Goal: Transaction & Acquisition: Purchase product/service

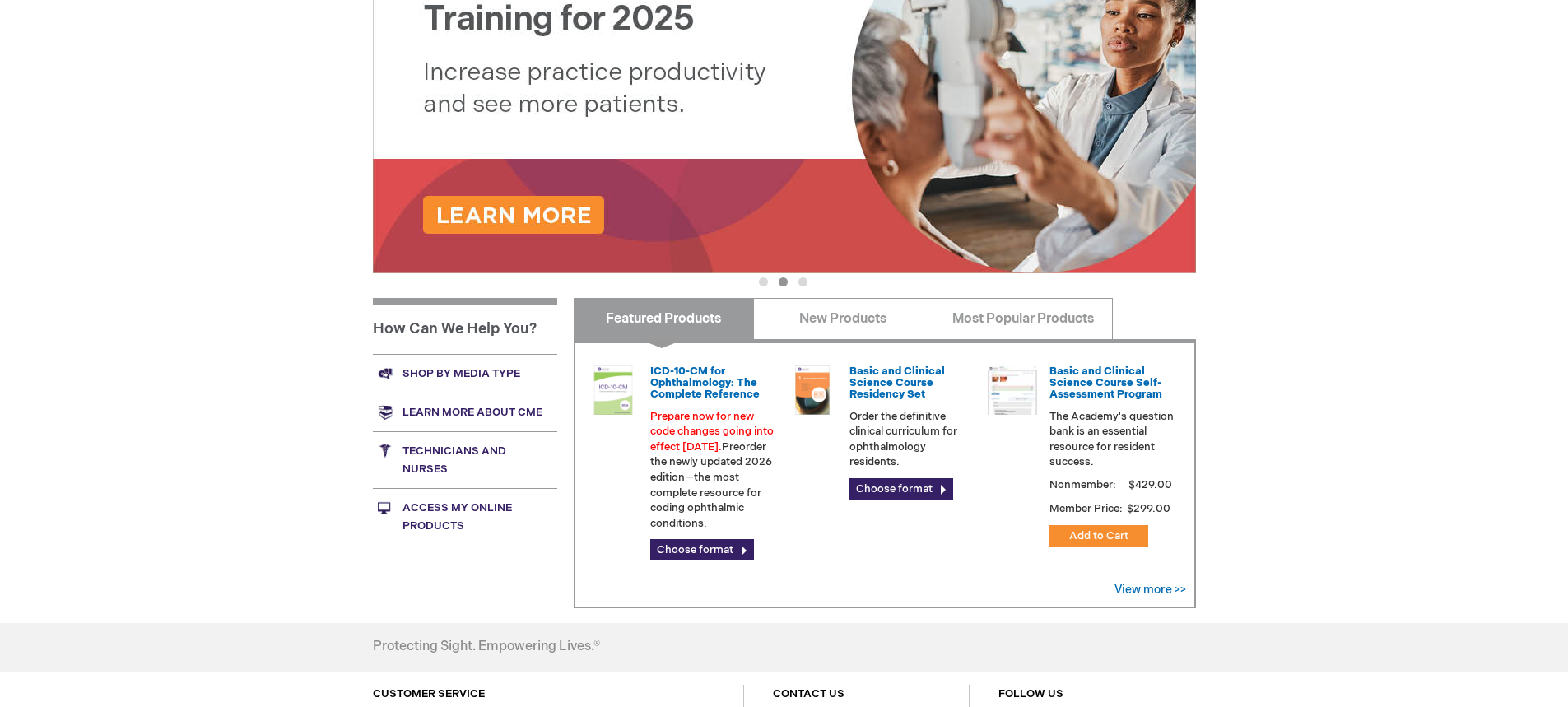
scroll to position [281, 0]
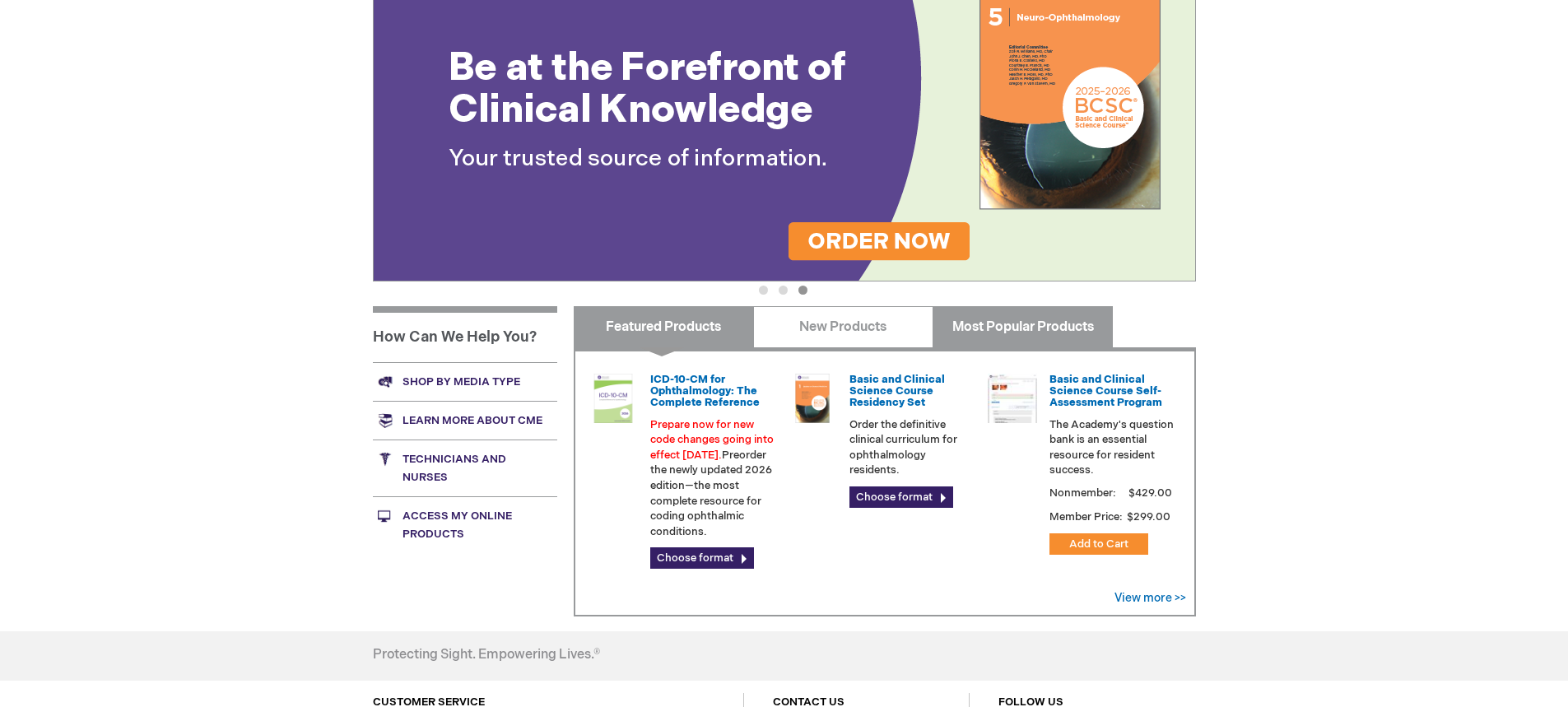
click at [1038, 328] on link "Most Popular Products" at bounding box center [1022, 327] width 180 height 42
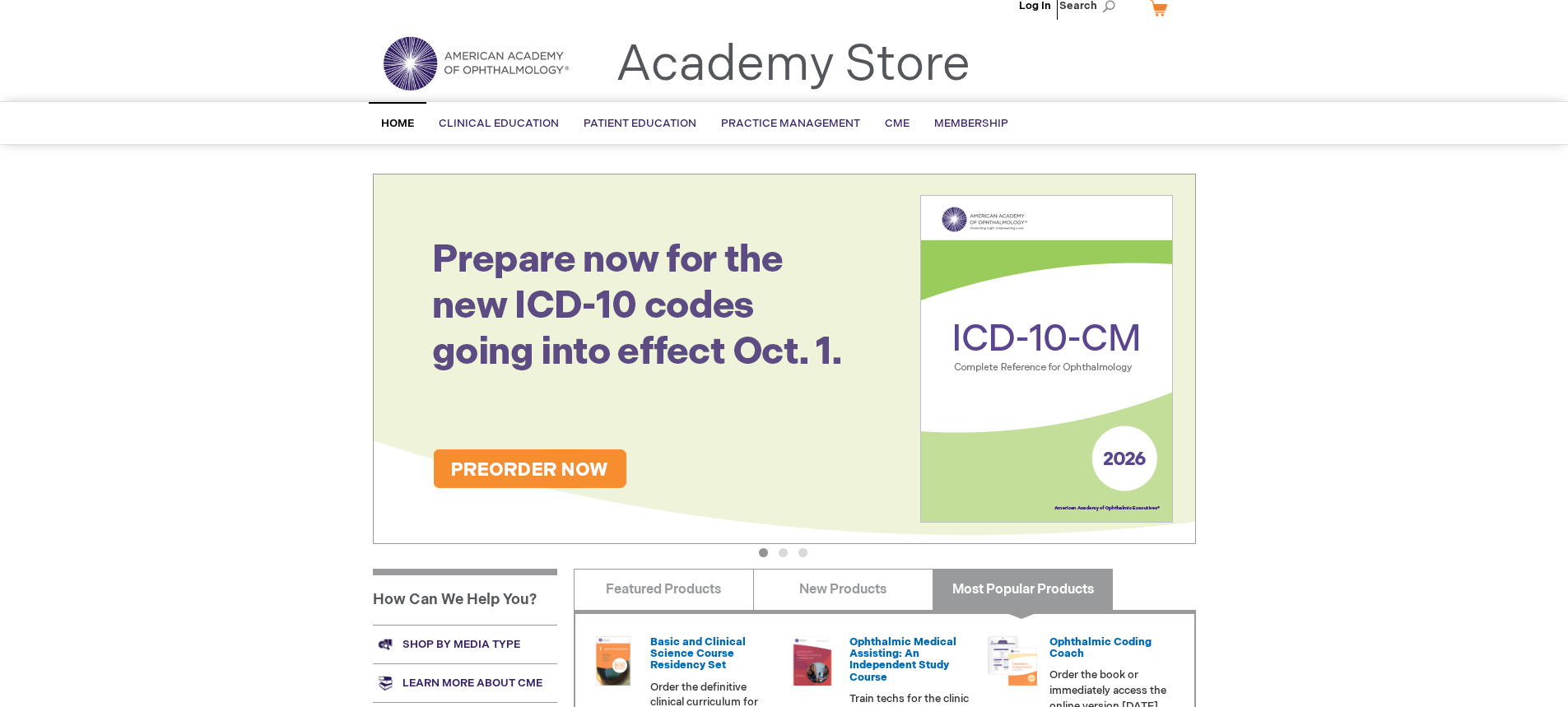
scroll to position [0, 0]
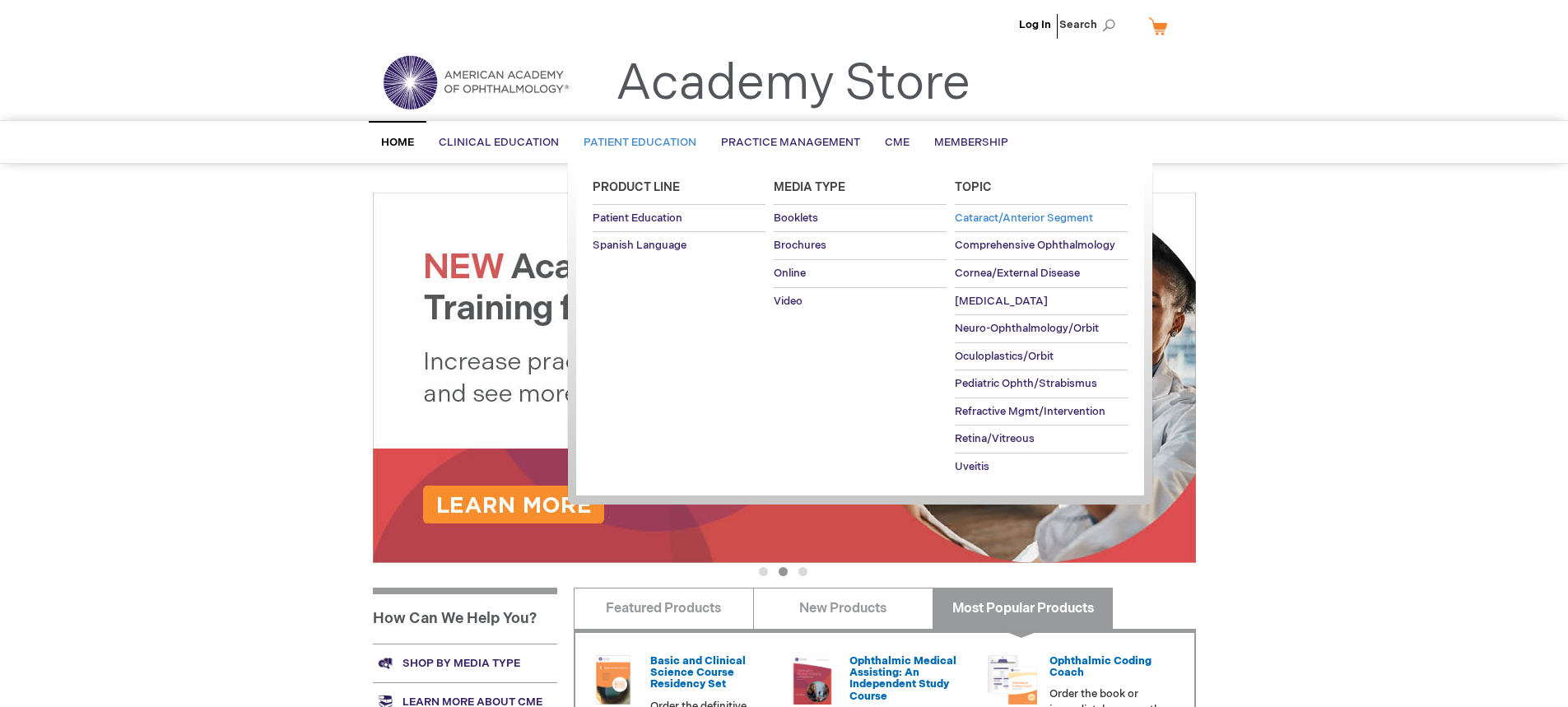
click at [1024, 215] on span "Cataract/Anterior Segment" at bounding box center [1023, 218] width 138 height 13
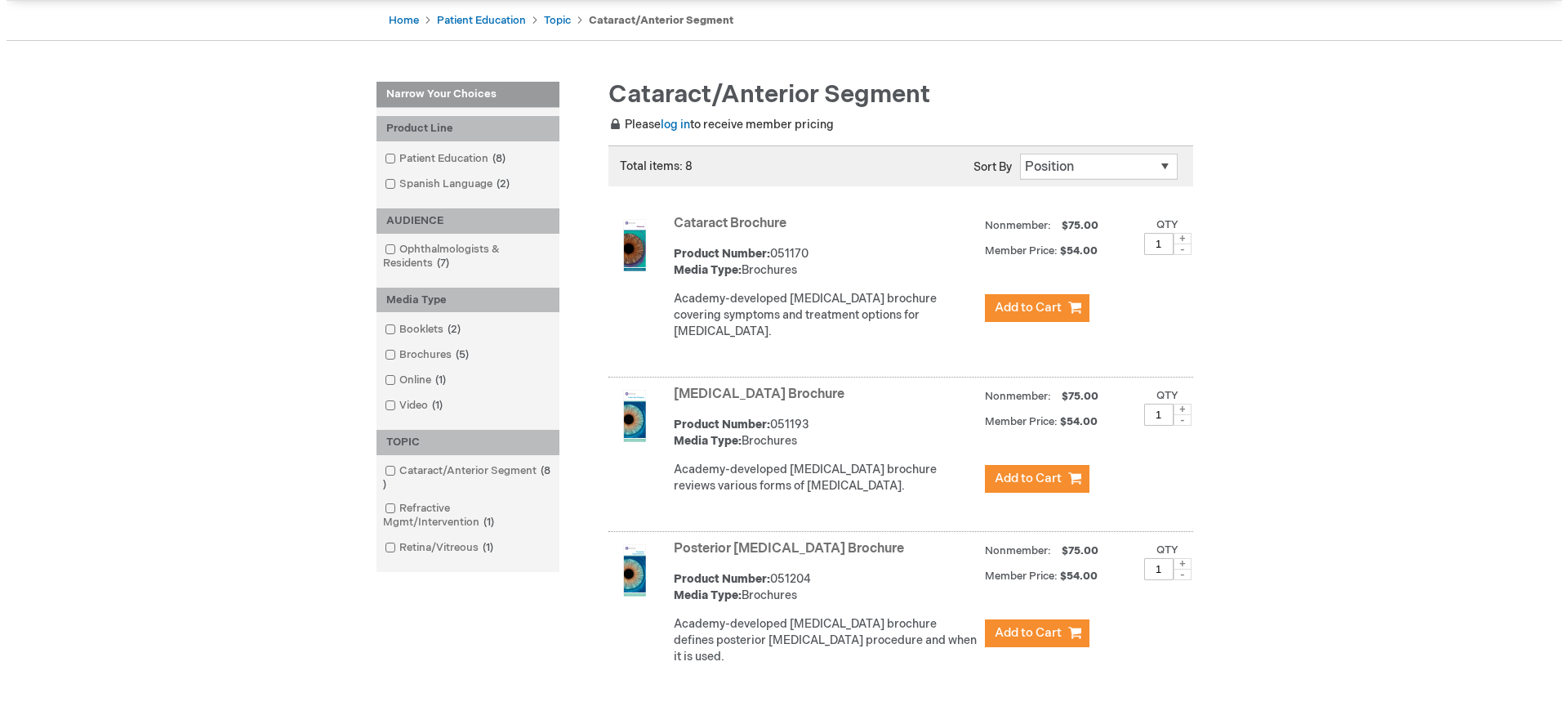
scroll to position [163, 0]
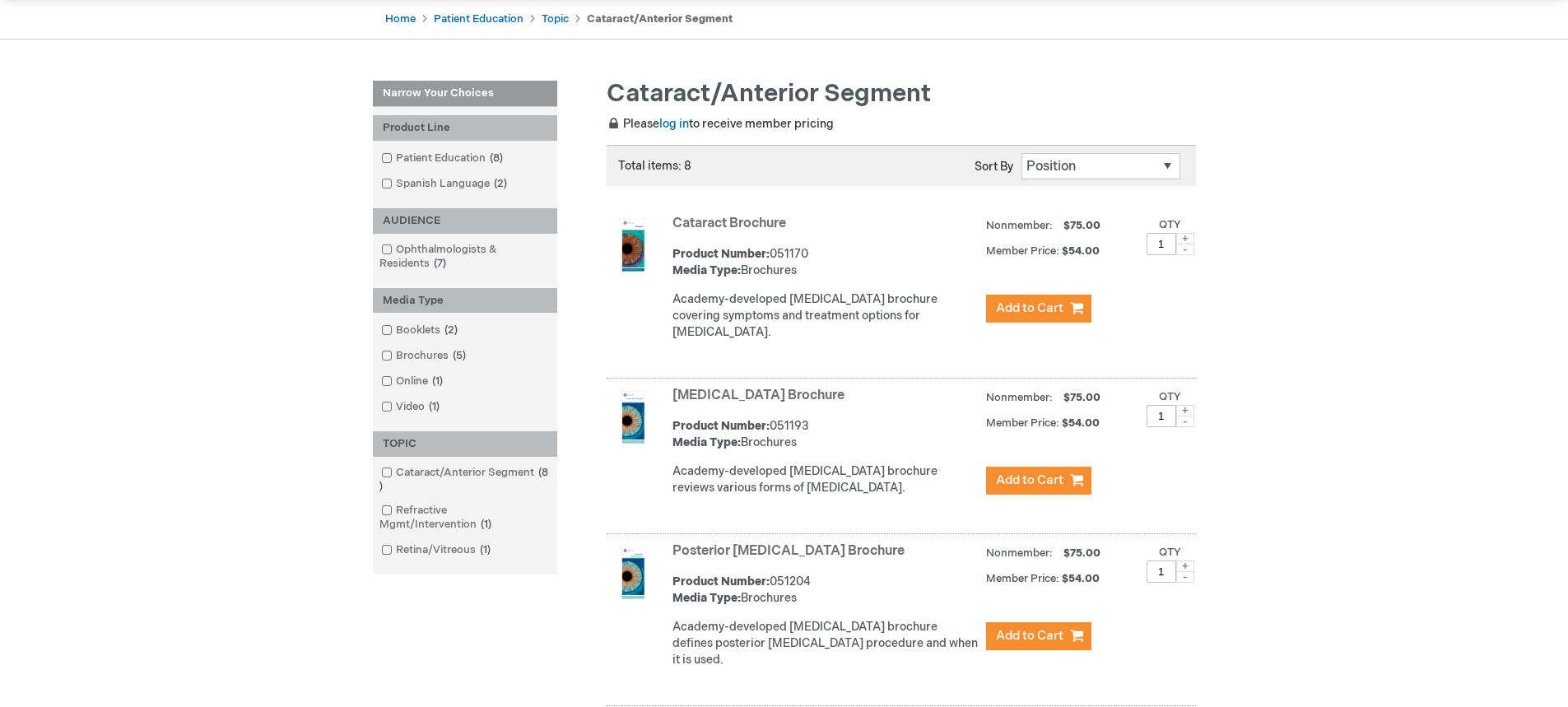
click at [1185, 238] on span at bounding box center [1185, 239] width 18 height 11
type input "2"
click at [1051, 308] on span "Add to Cart" at bounding box center [1029, 308] width 67 height 16
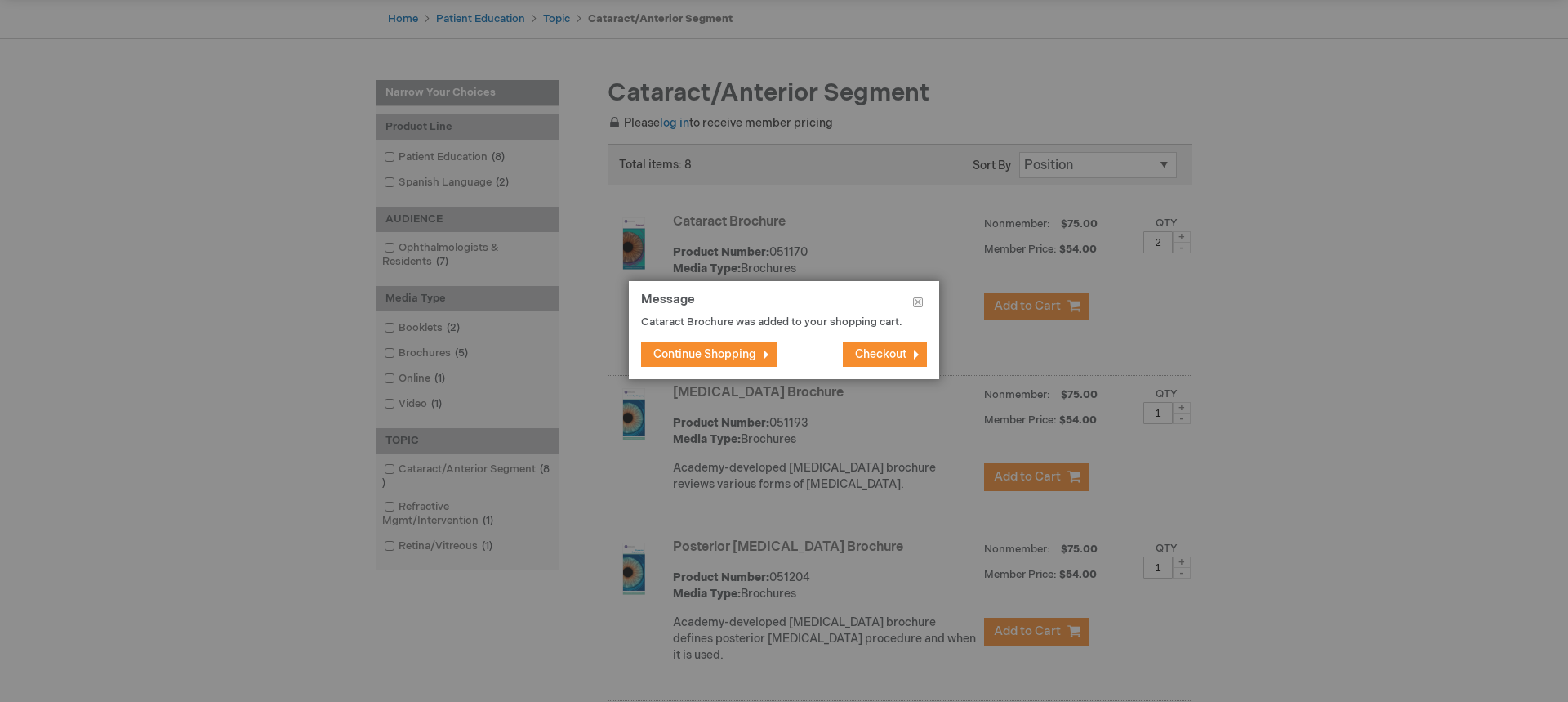
click at [888, 354] on span "Checkout" at bounding box center [880, 354] width 52 height 14
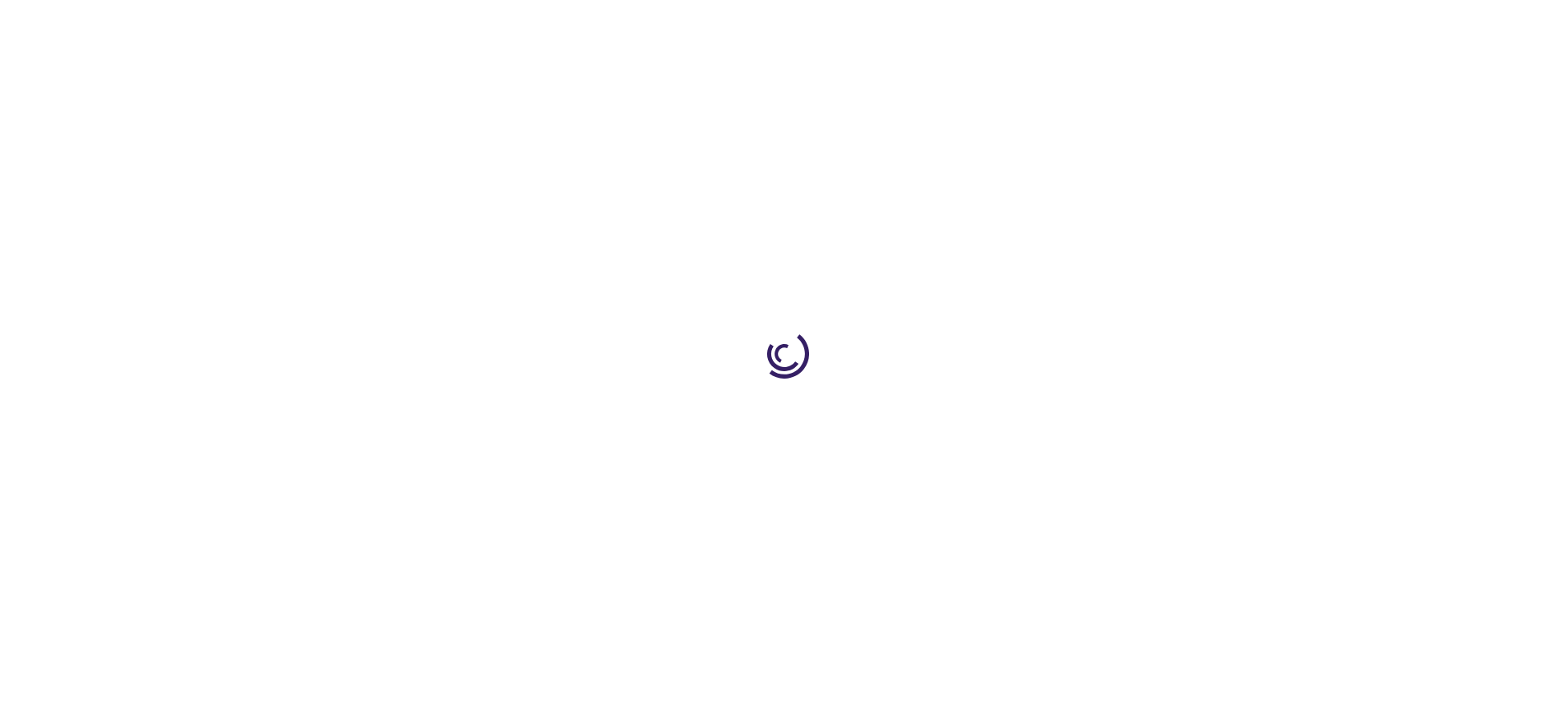
select select "US"
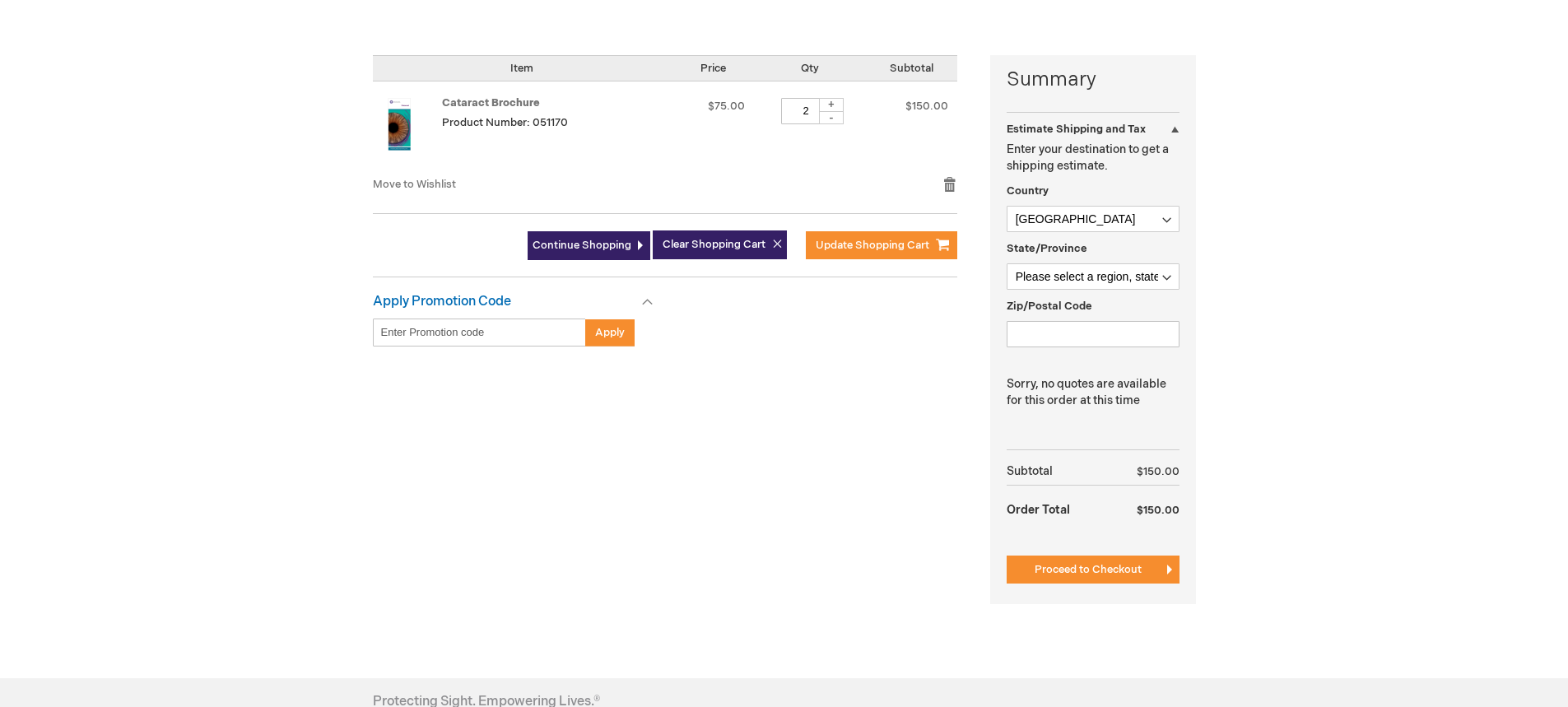
scroll to position [370, 0]
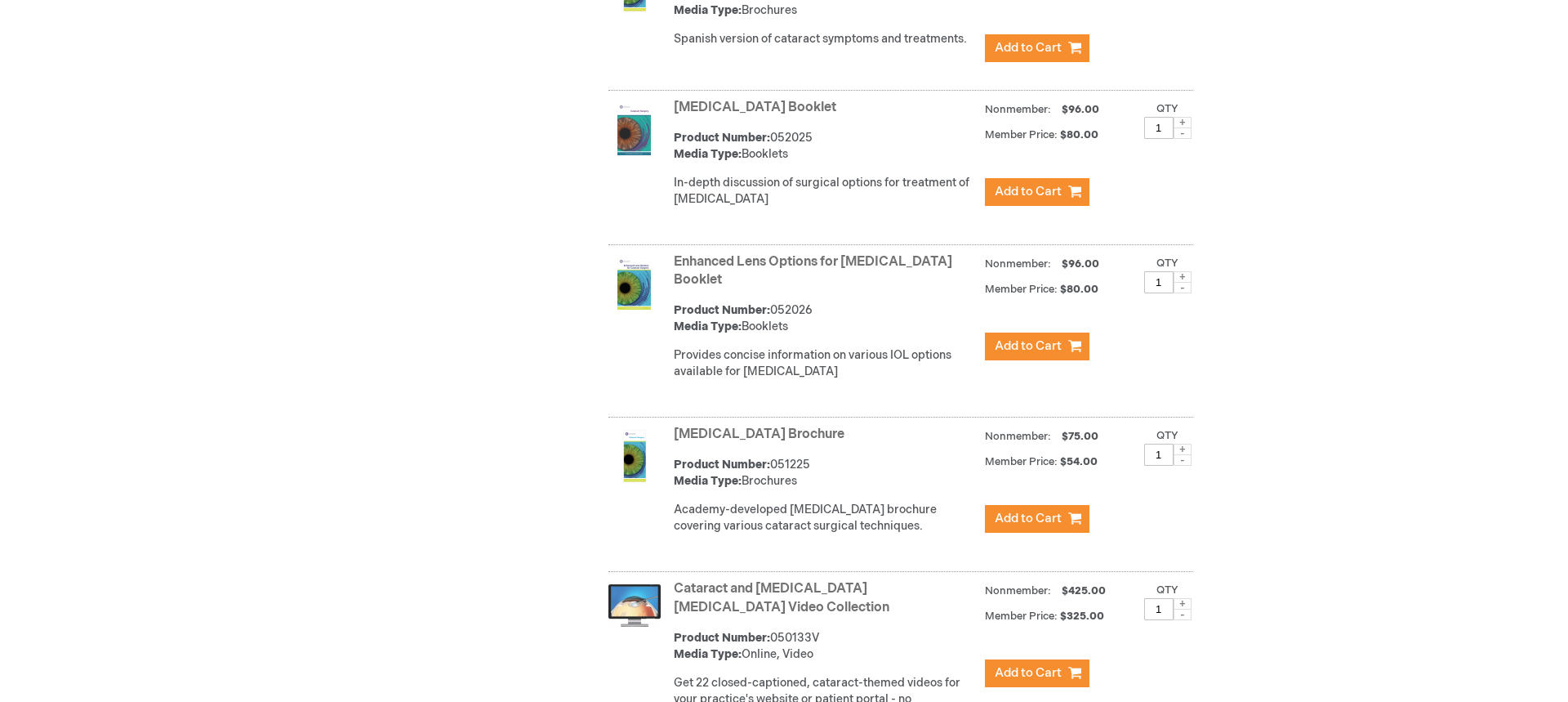
scroll to position [961, 0]
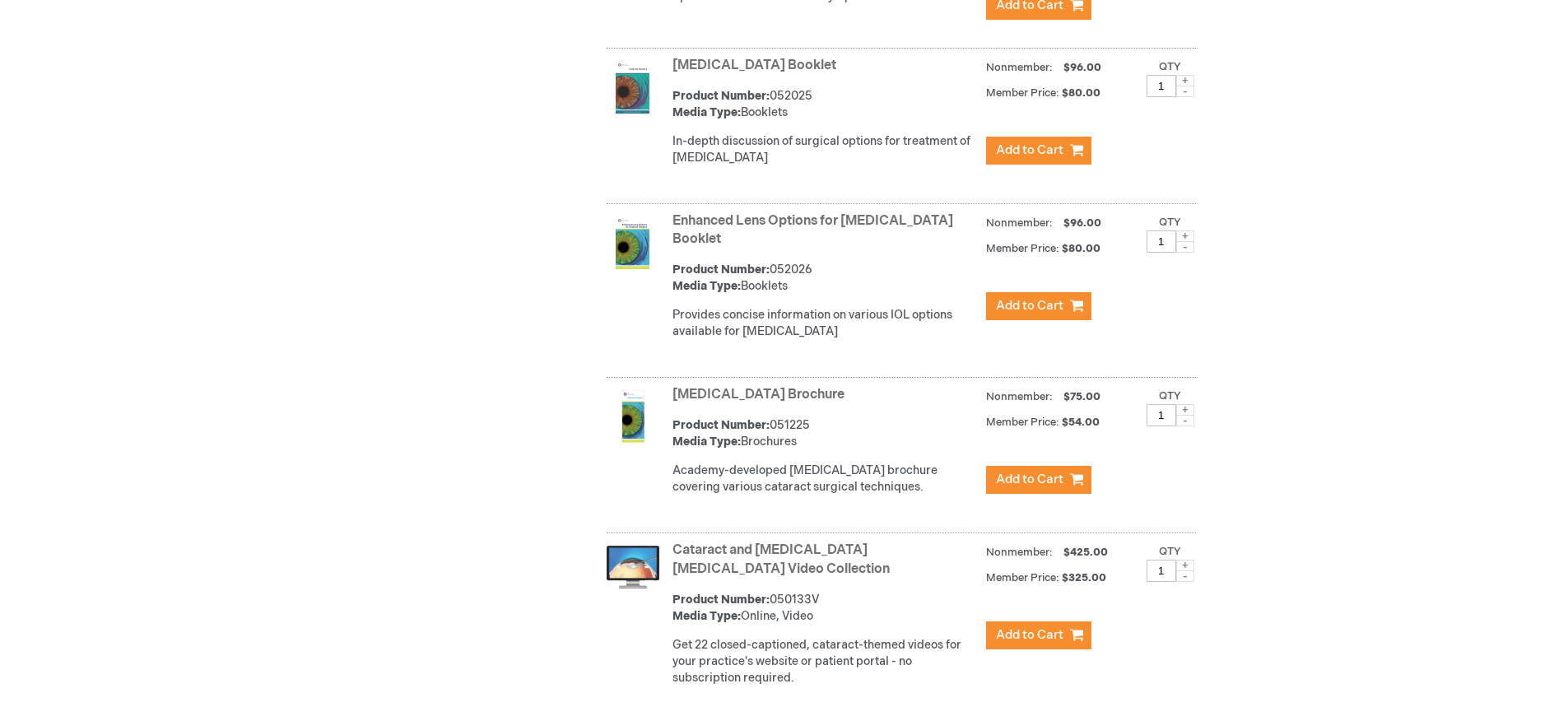
click at [1183, 411] on span at bounding box center [1185, 410] width 18 height 11
type input "2"
click at [1017, 483] on span "Add to Cart" at bounding box center [1029, 480] width 67 height 16
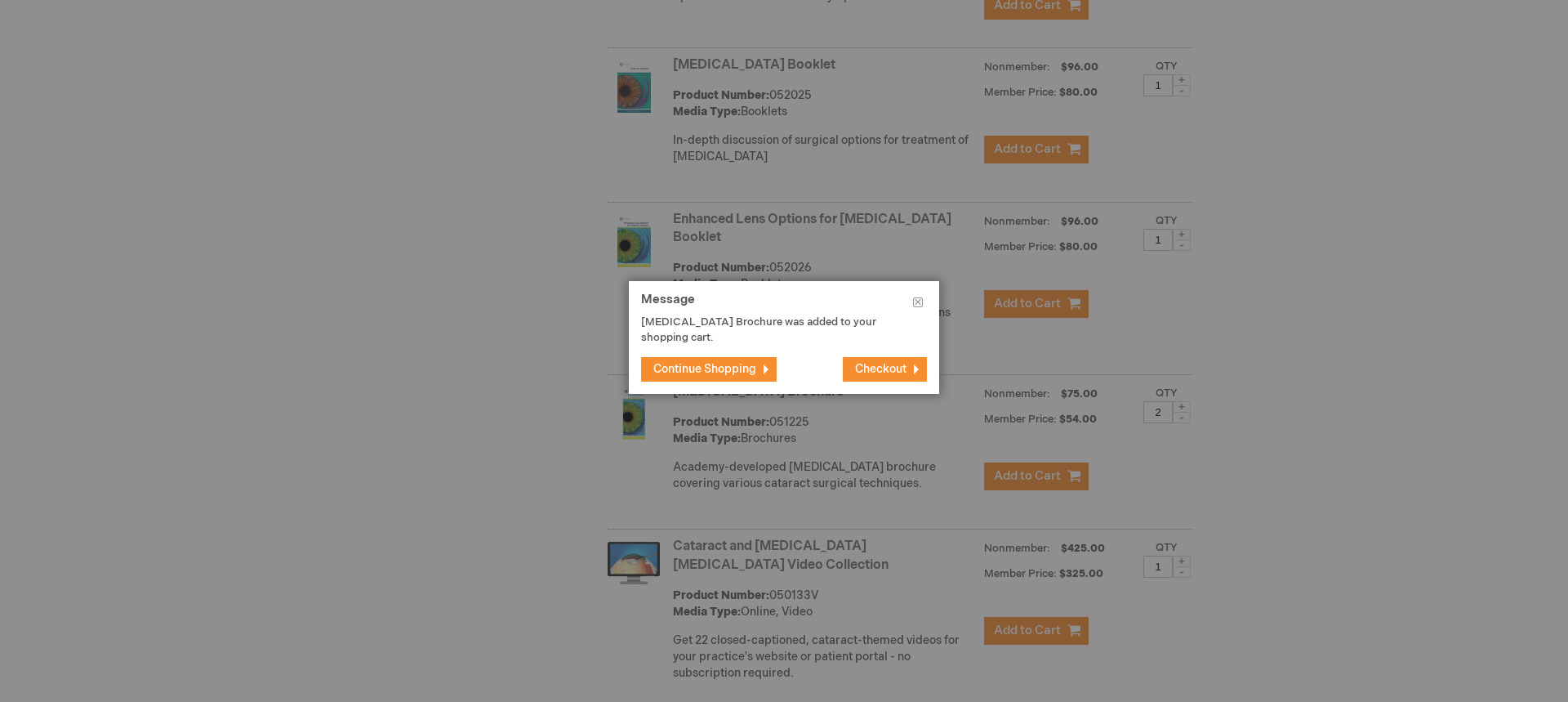
click at [901, 359] on button "Checkout" at bounding box center [885, 369] width 84 height 24
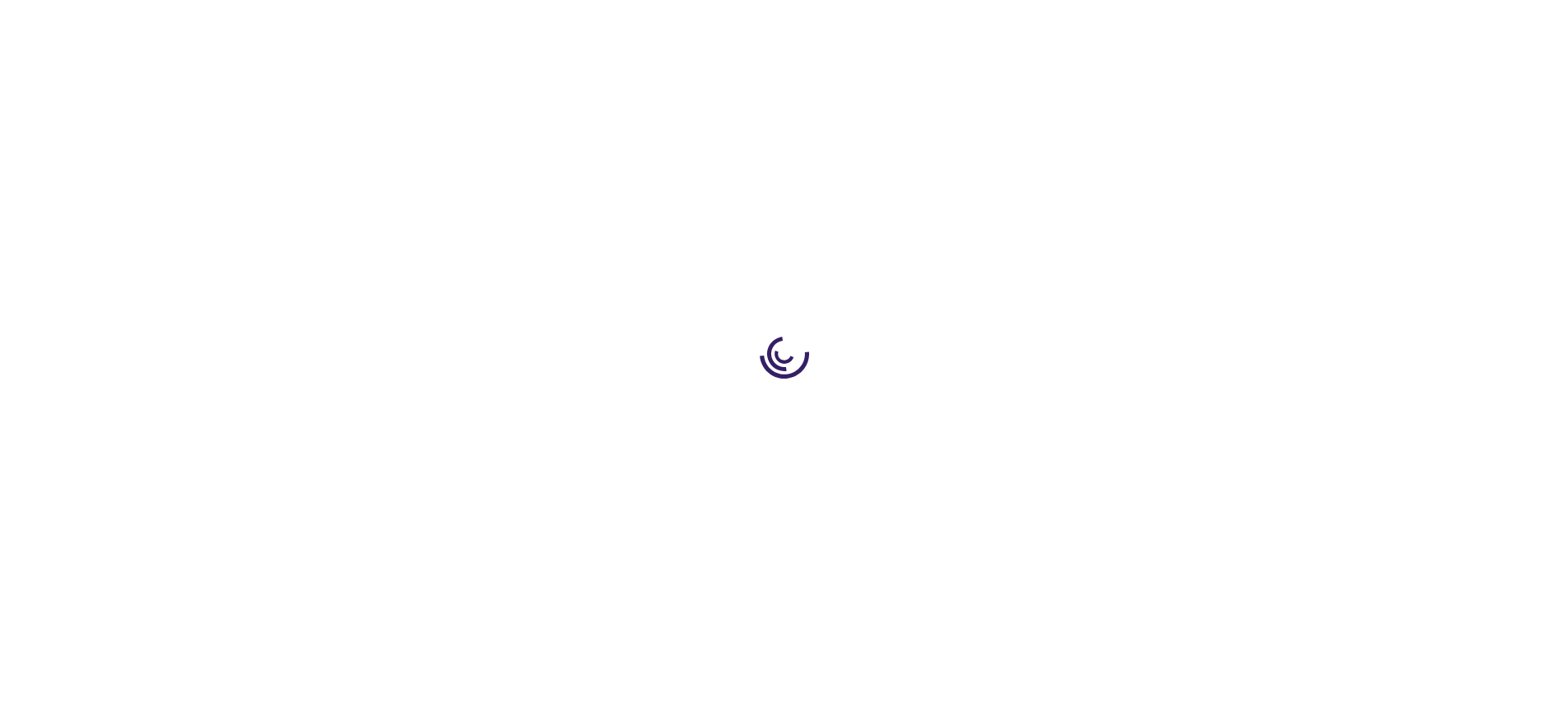
select select "US"
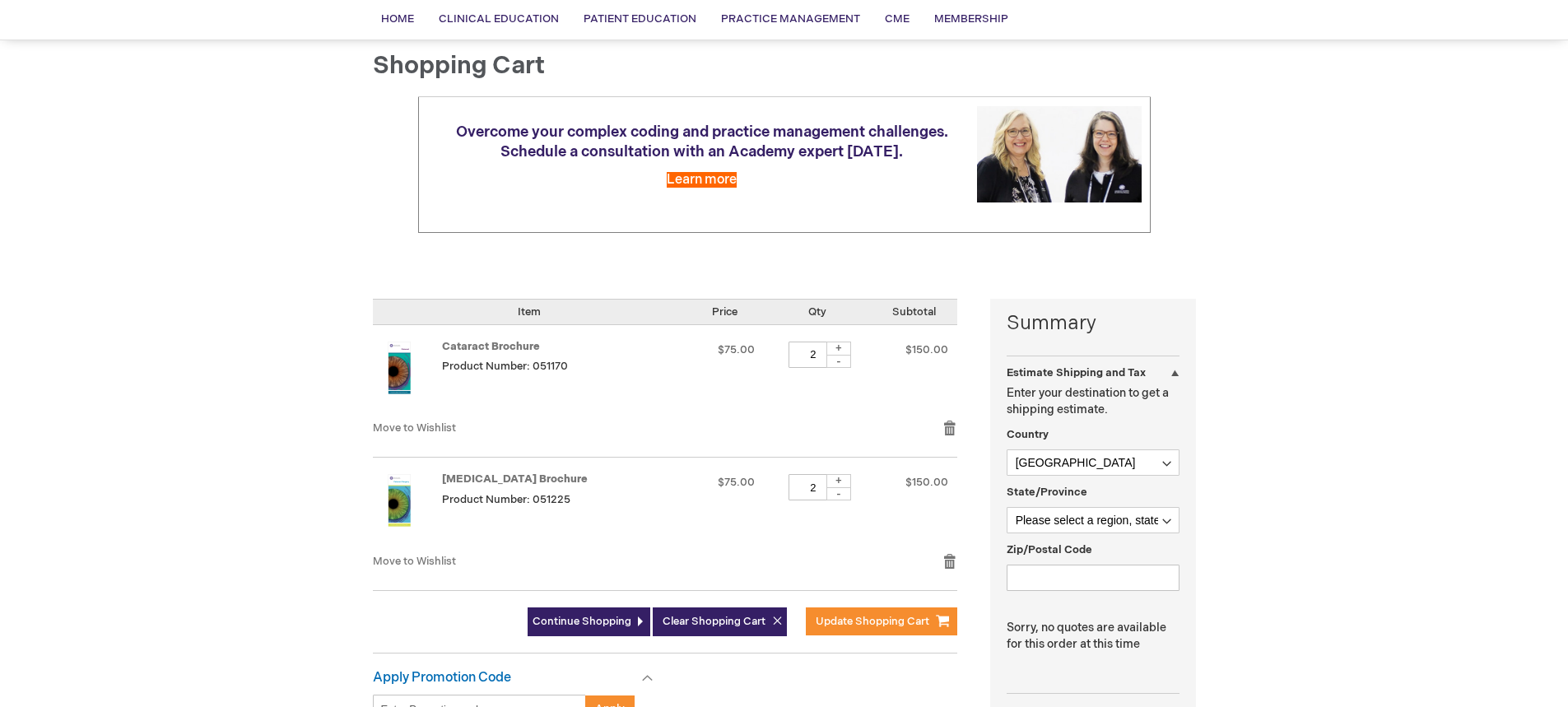
scroll to position [124, 0]
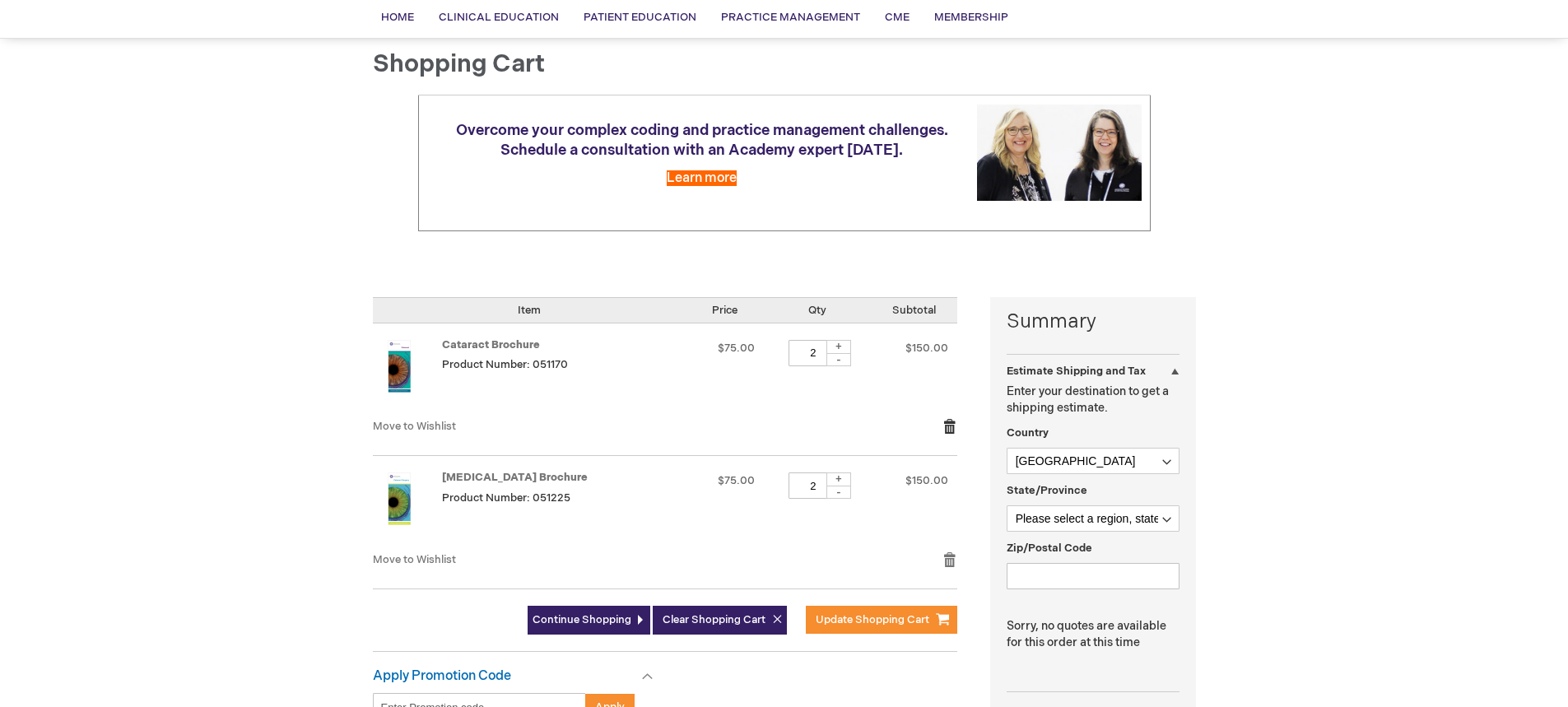
click at [948, 427] on link "Remove item" at bounding box center [950, 426] width 15 height 16
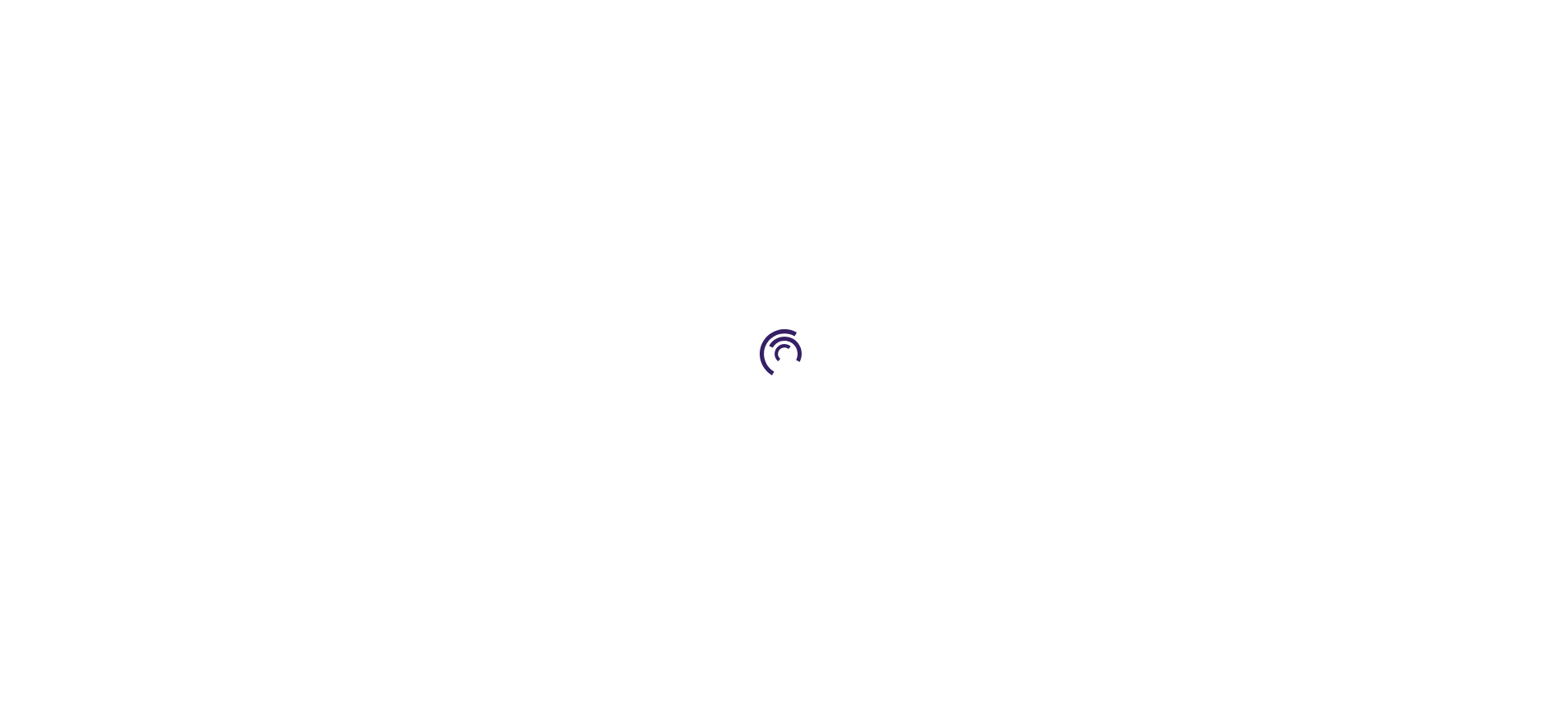
select select "US"
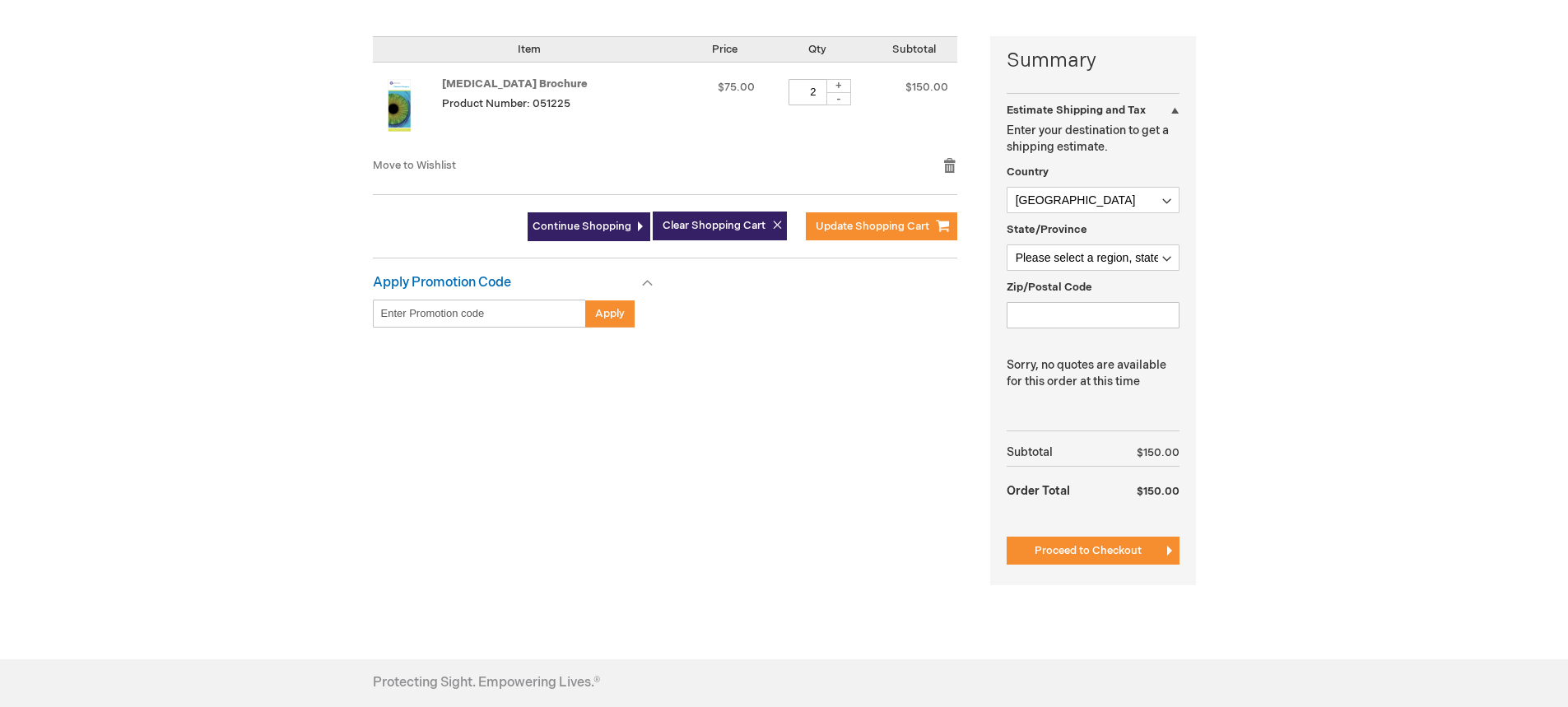
scroll to position [412, 0]
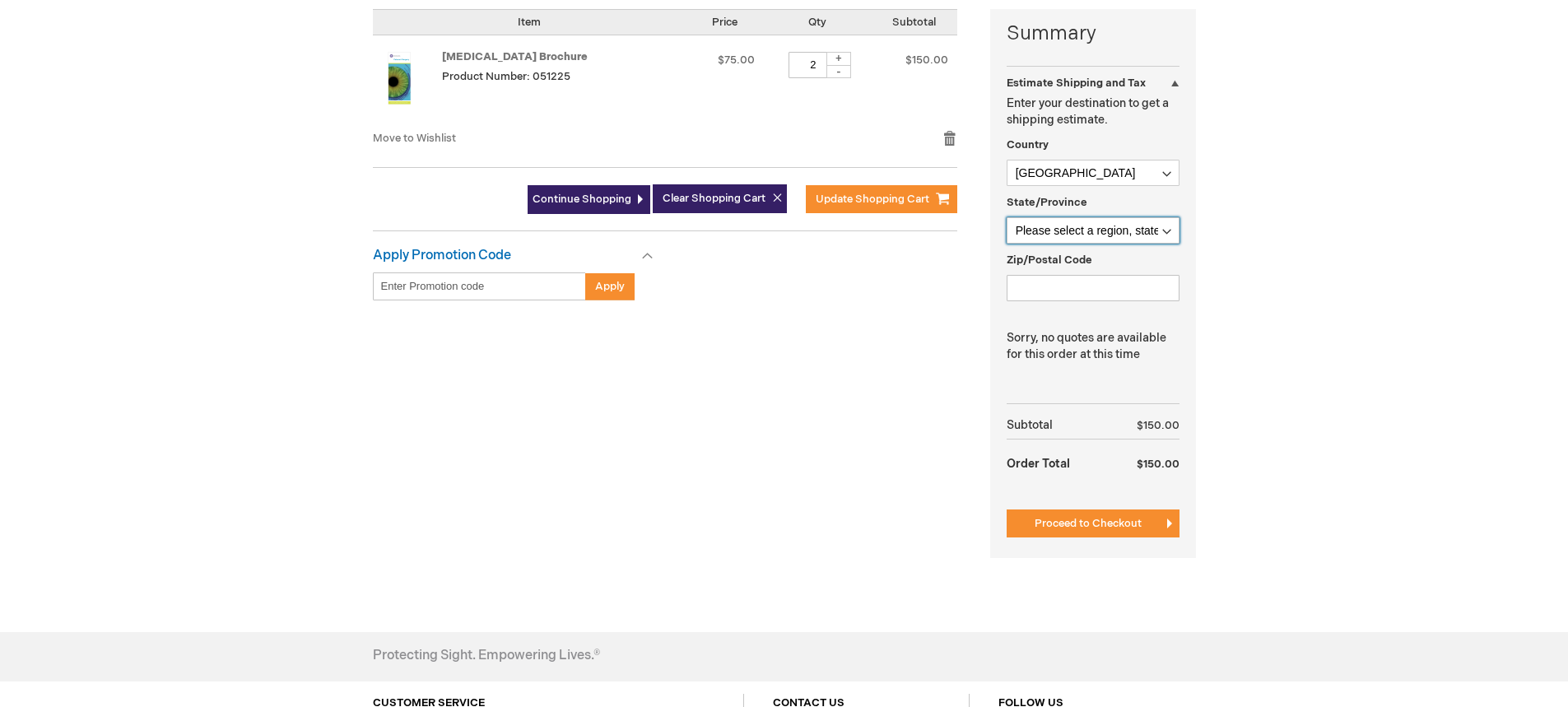
click at [1167, 232] on select "Please select a region, state or province. Alabama Alaska American Samoa Arizon…" at bounding box center [1092, 230] width 173 height 26
select select "41"
click at [1006, 217] on select "Please select a region, state or province. Alabama Alaska American Samoa Arizon…" at bounding box center [1092, 230] width 173 height 26
click at [1032, 286] on input "Zip/Postal Code" at bounding box center [1092, 288] width 173 height 26
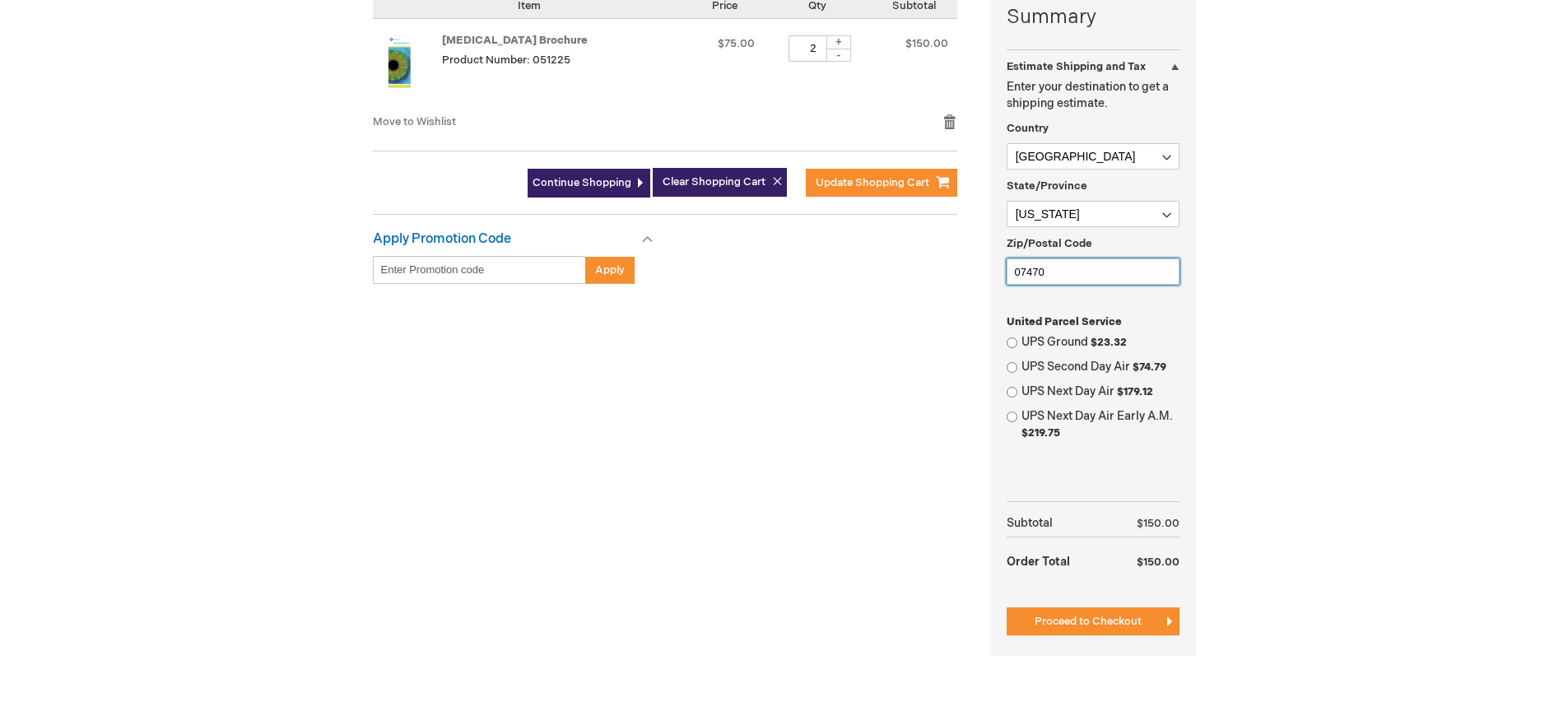
scroll to position [432, 0]
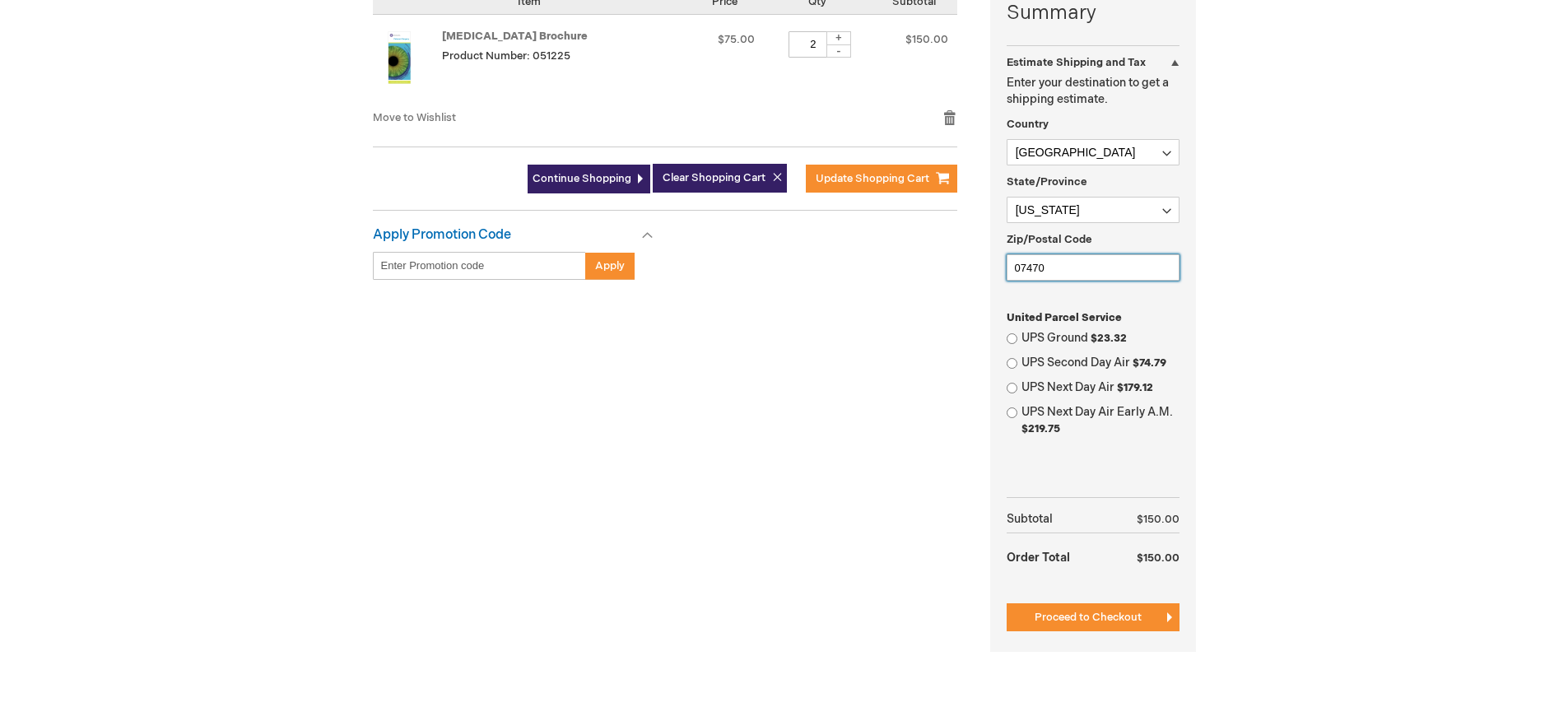
type input "07470"
click at [1012, 338] on input "UPS Ground $23.32" at bounding box center [1011, 338] width 10 height 10
radio input "true"
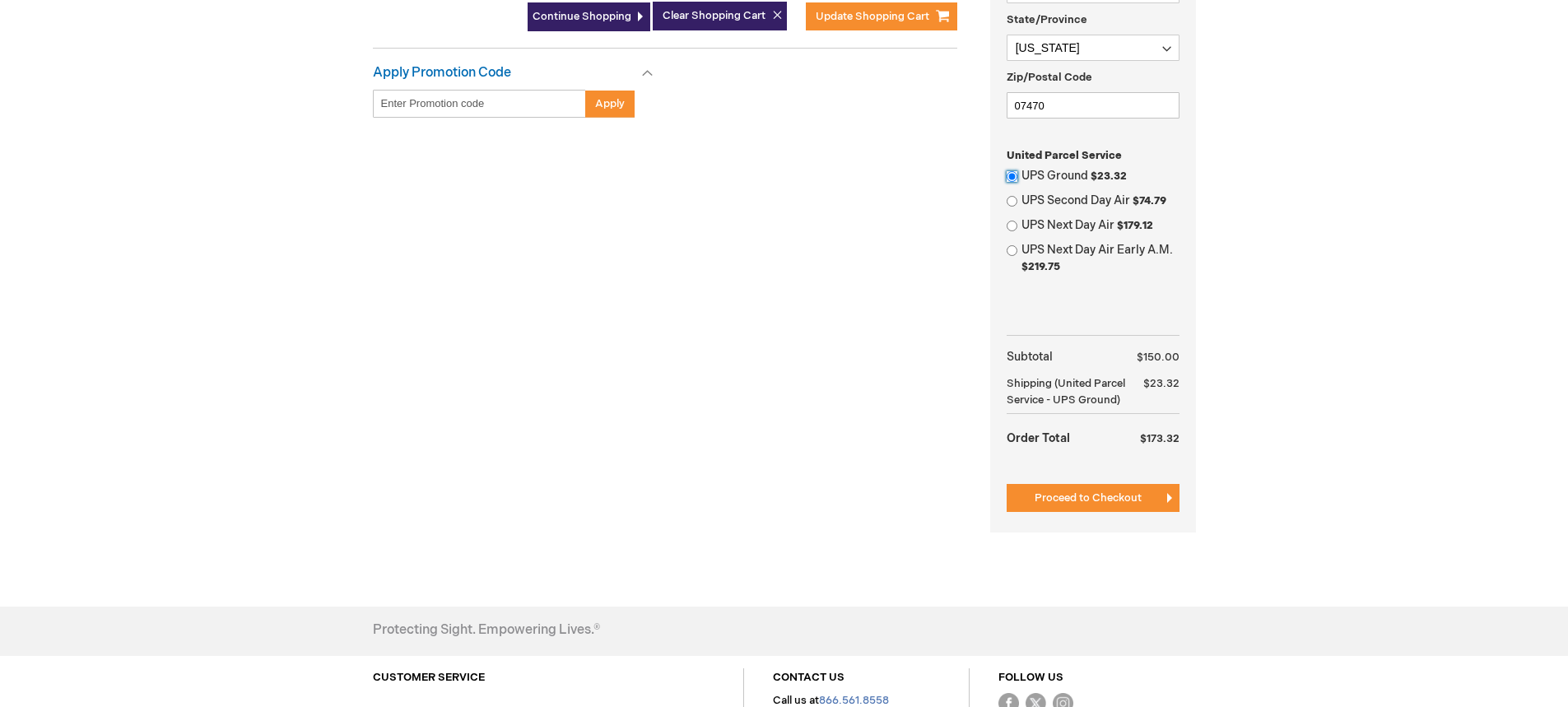
scroll to position [638, 0]
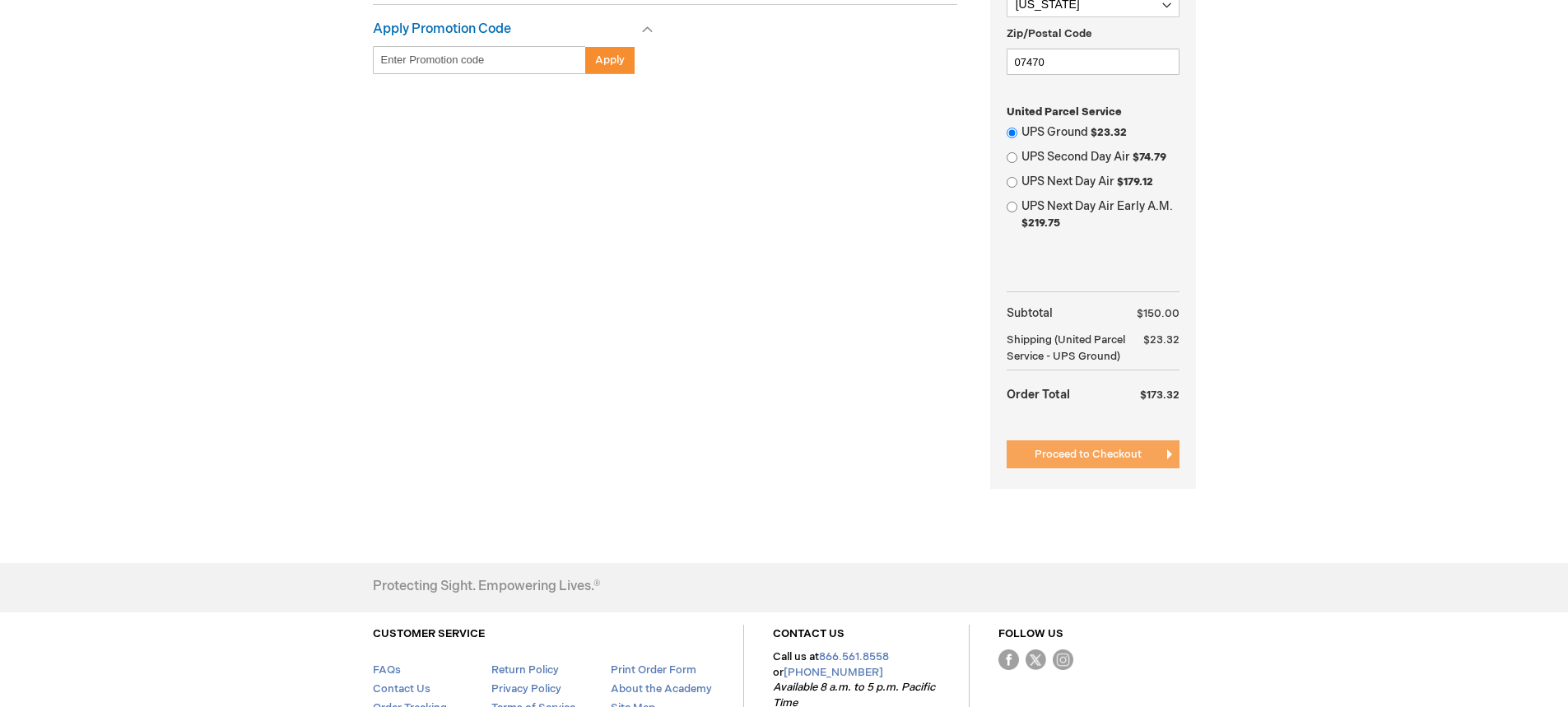
click at [1111, 461] on span "Proceed to Checkout" at bounding box center [1087, 454] width 107 height 13
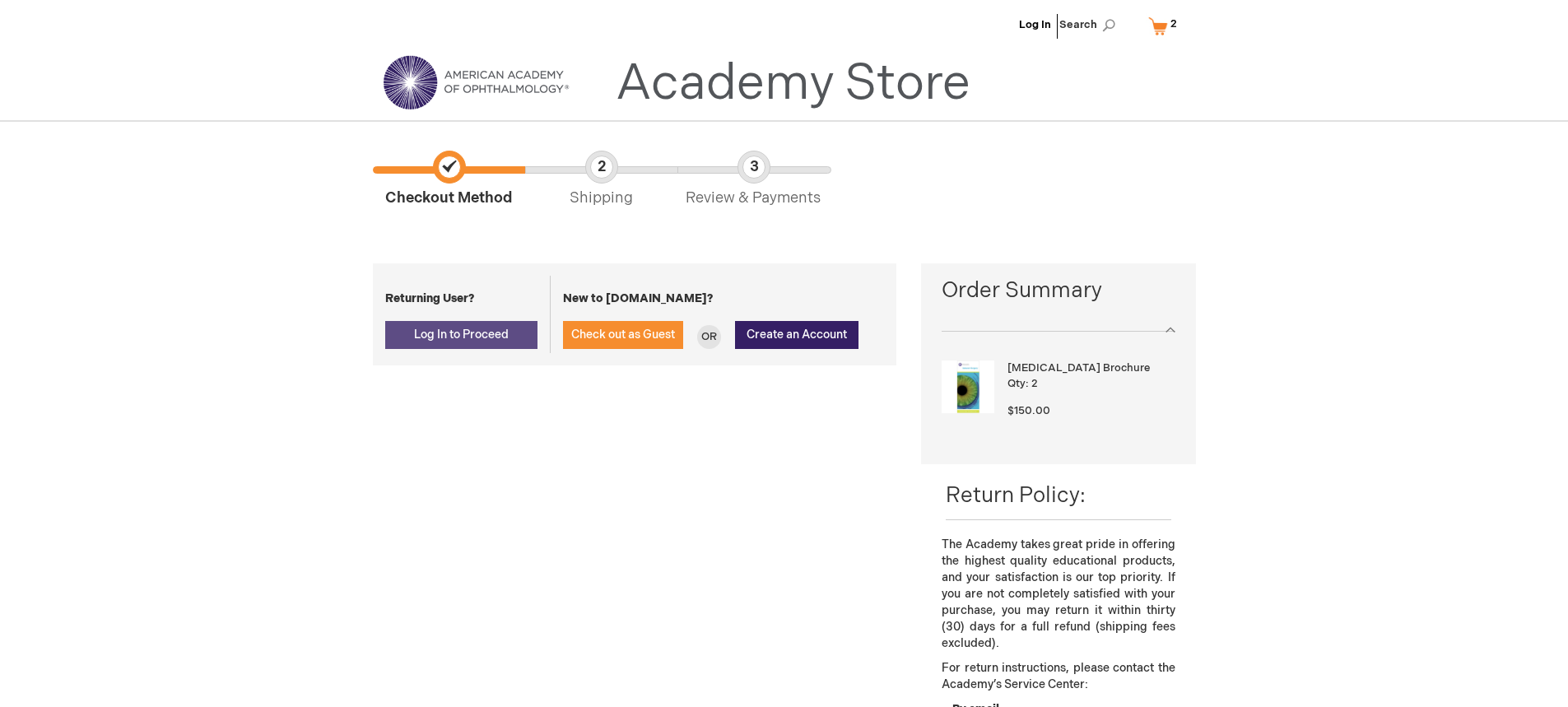
click at [503, 337] on span "Log In to Proceed" at bounding box center [462, 334] width 94 height 14
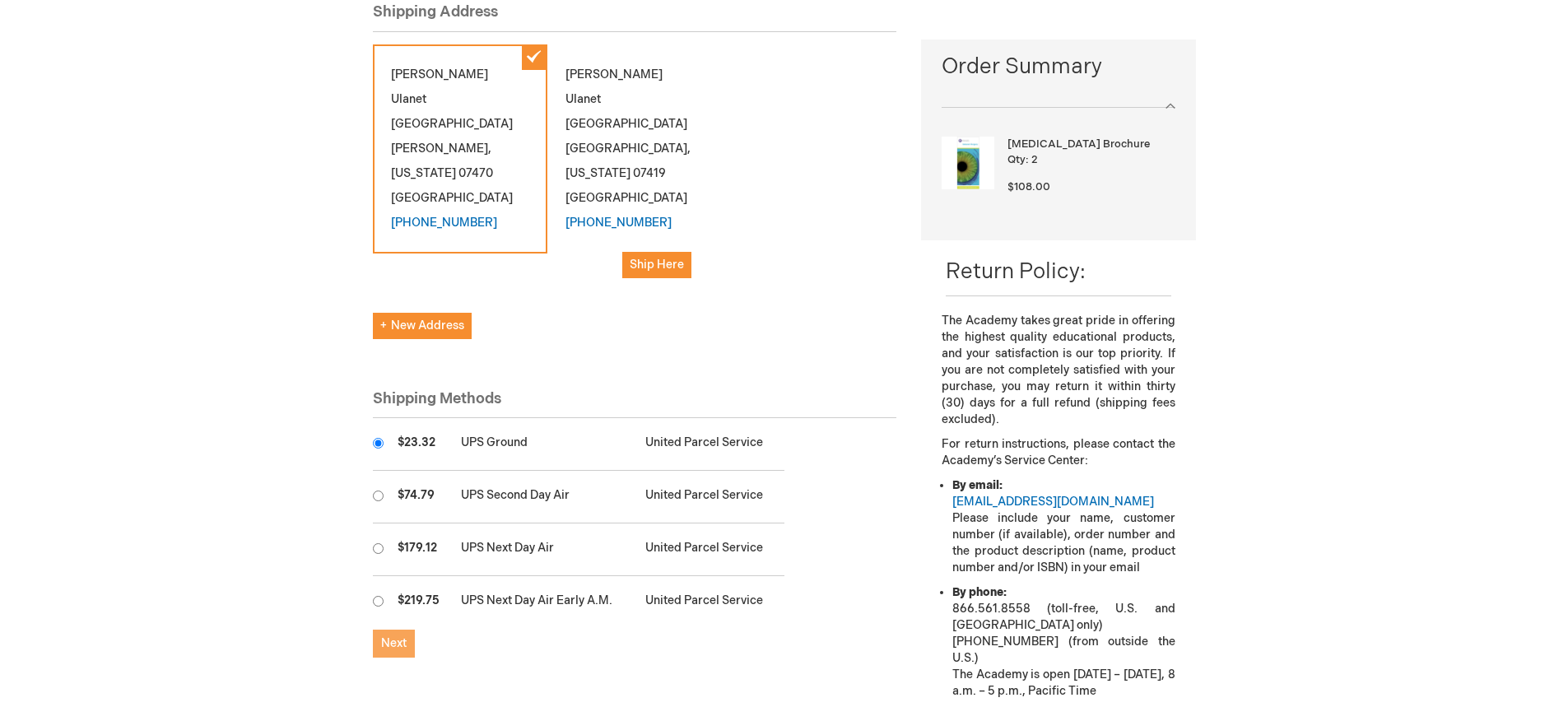
scroll to position [206, 0]
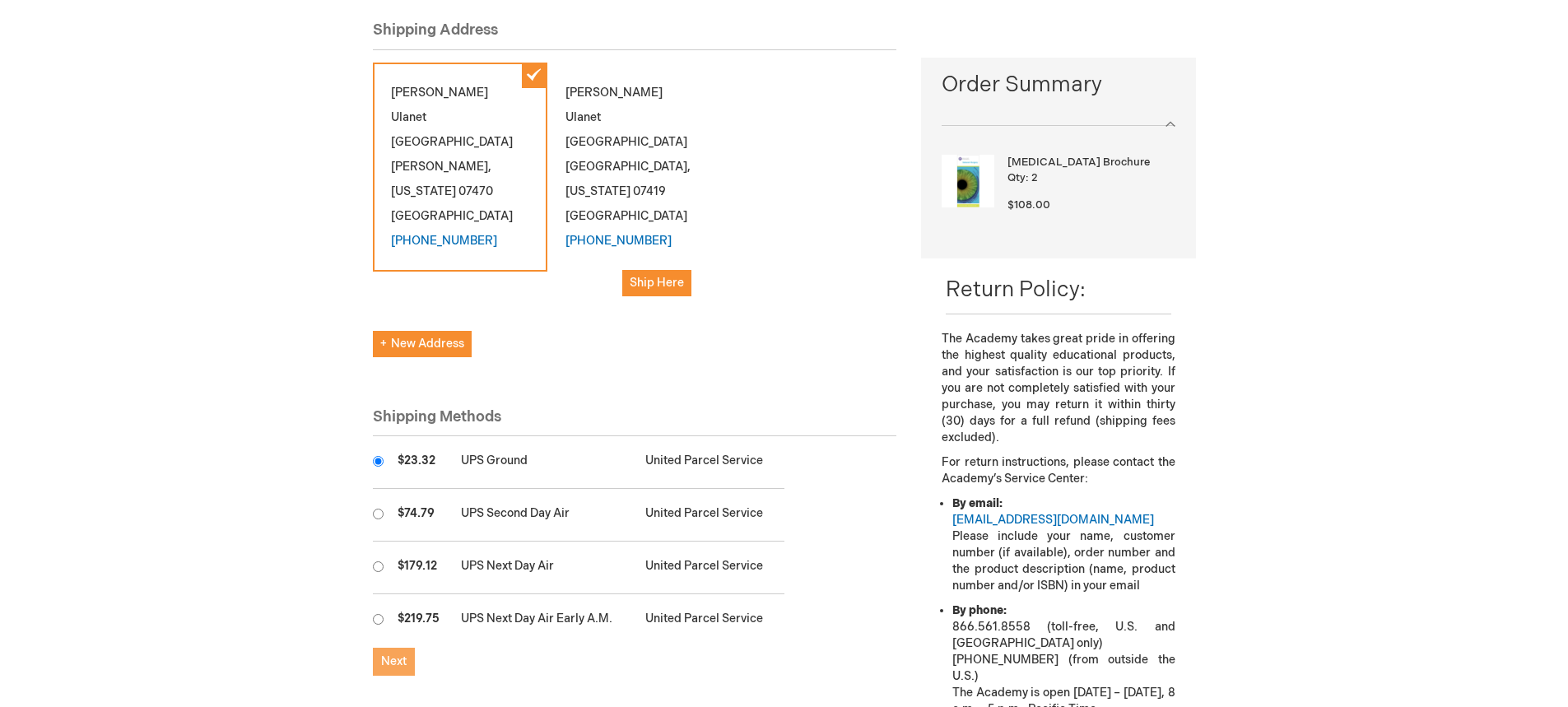
click at [398, 654] on span "Next" at bounding box center [394, 661] width 25 height 14
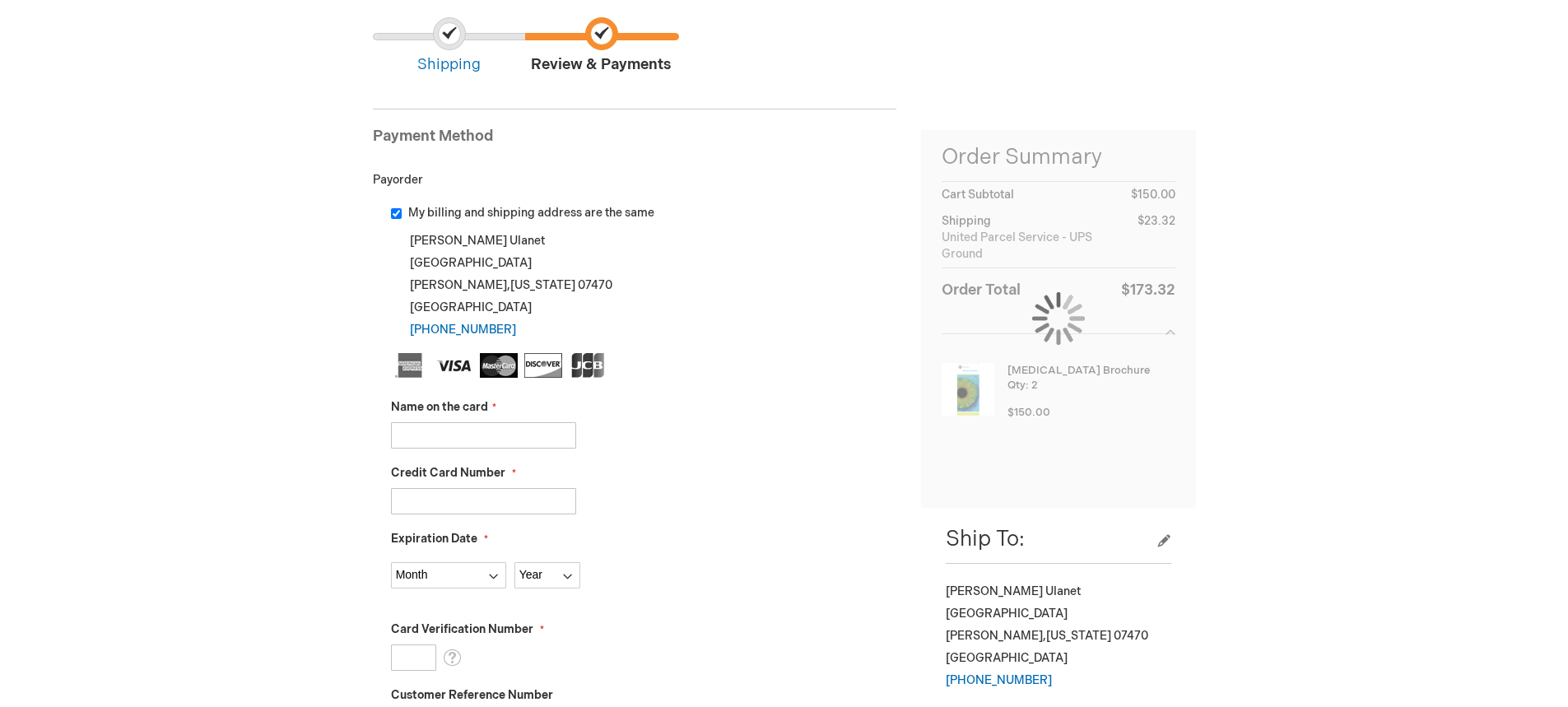
scroll to position [185, 0]
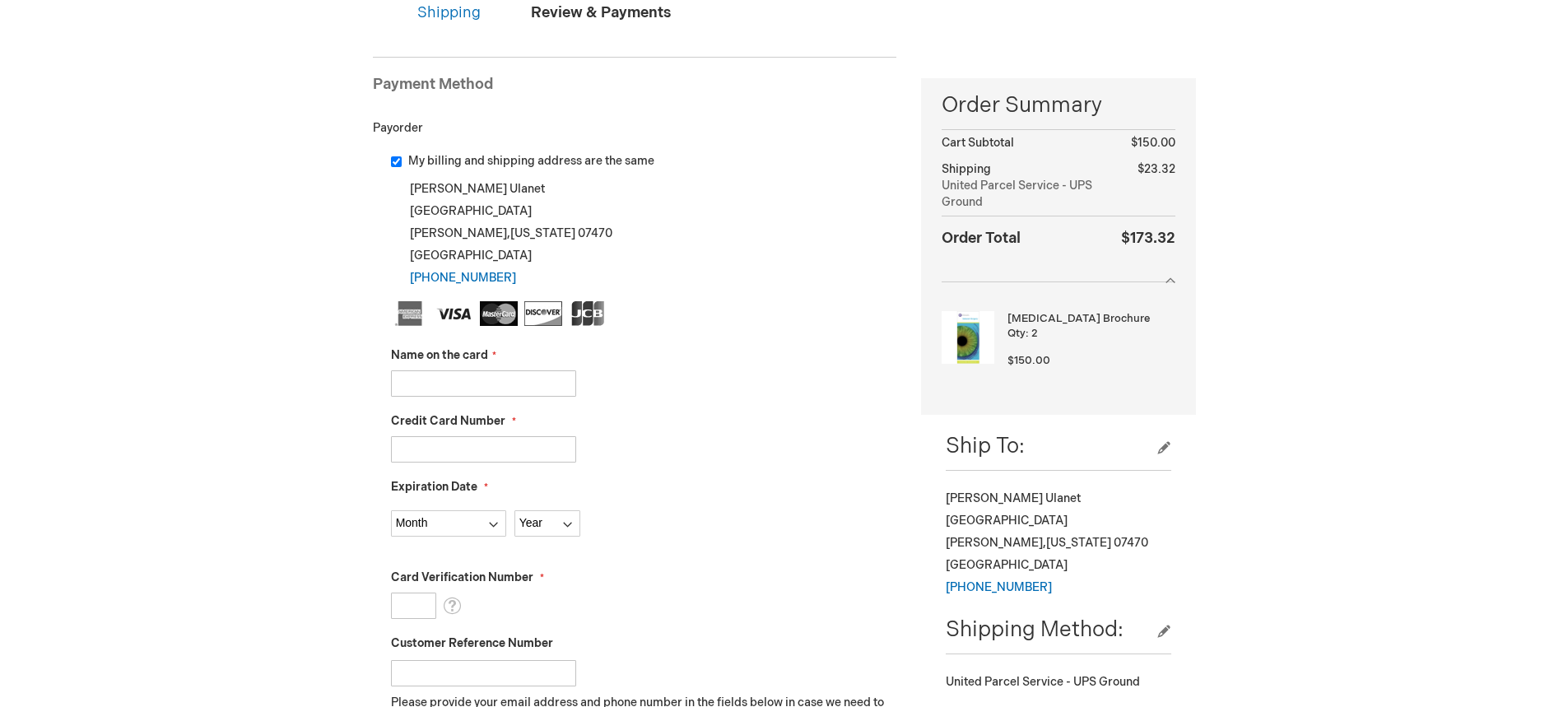
click at [423, 384] on input "Name on the card" at bounding box center [483, 383] width 185 height 26
type input "[PERSON_NAME]"
click at [409, 448] on input "Credit Card Number" at bounding box center [483, 449] width 185 height 26
type input "[CREDIT_CARD_NUMBER]"
click at [491, 525] on select "Month [DATE] - [DATE] - [DATE] - [DATE] - [DATE] - [DATE] - [DATE] - [DATE] - […" at bounding box center [448, 524] width 115 height 26
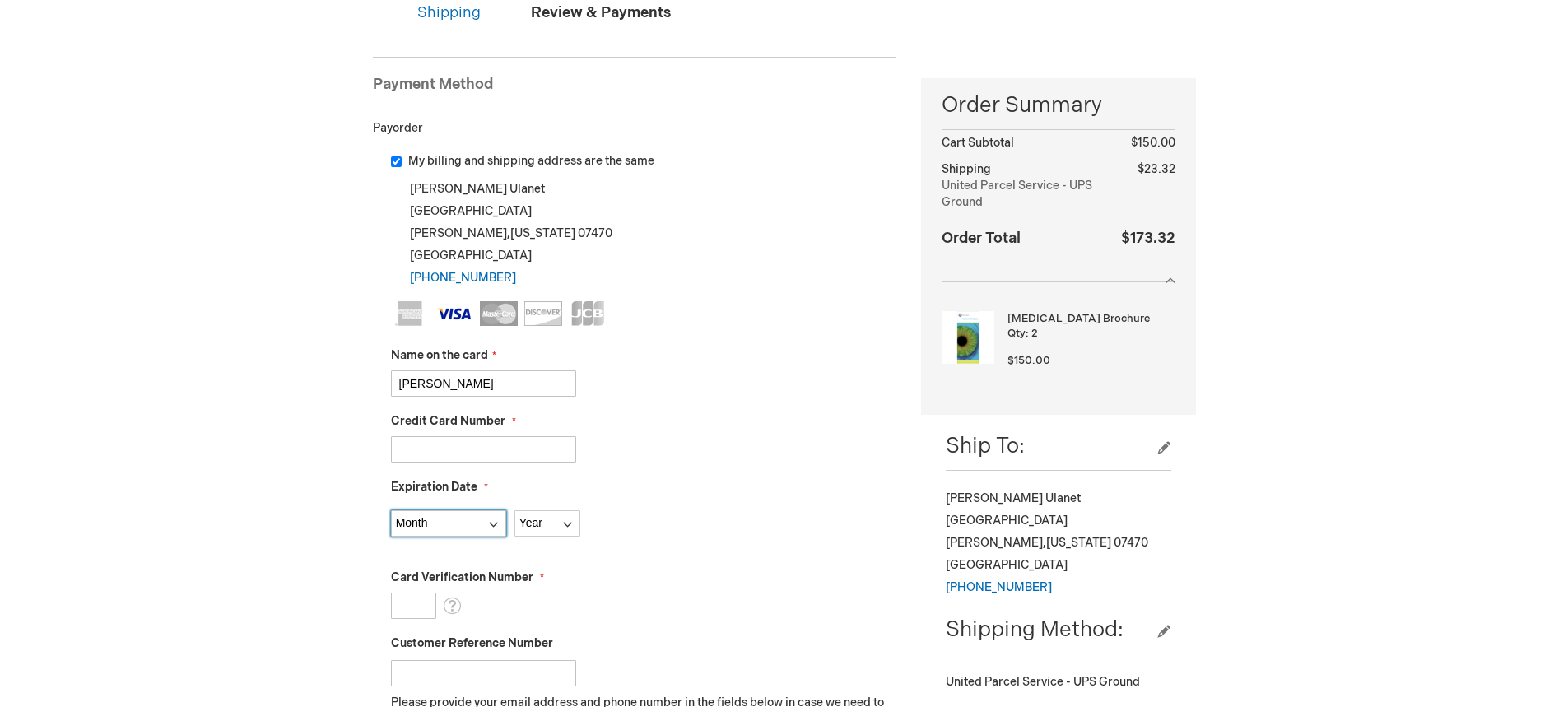
select select "10"
click at [391, 511] on select "Month 01 - January 02 - February 03 - March 04 - April 05 - May 06 - June 07 - …" at bounding box center [448, 524] width 115 height 26
click at [569, 523] on select "Year 2025 2026 2027 2028 2029 2030 2031 2032 2033 2034 2035" at bounding box center [548, 524] width 66 height 26
select select "2028"
click at [514, 511] on select "Year 2025 2026 2027 2028 2029 2030 2031 2032 2033 2034 2035" at bounding box center [548, 524] width 66 height 26
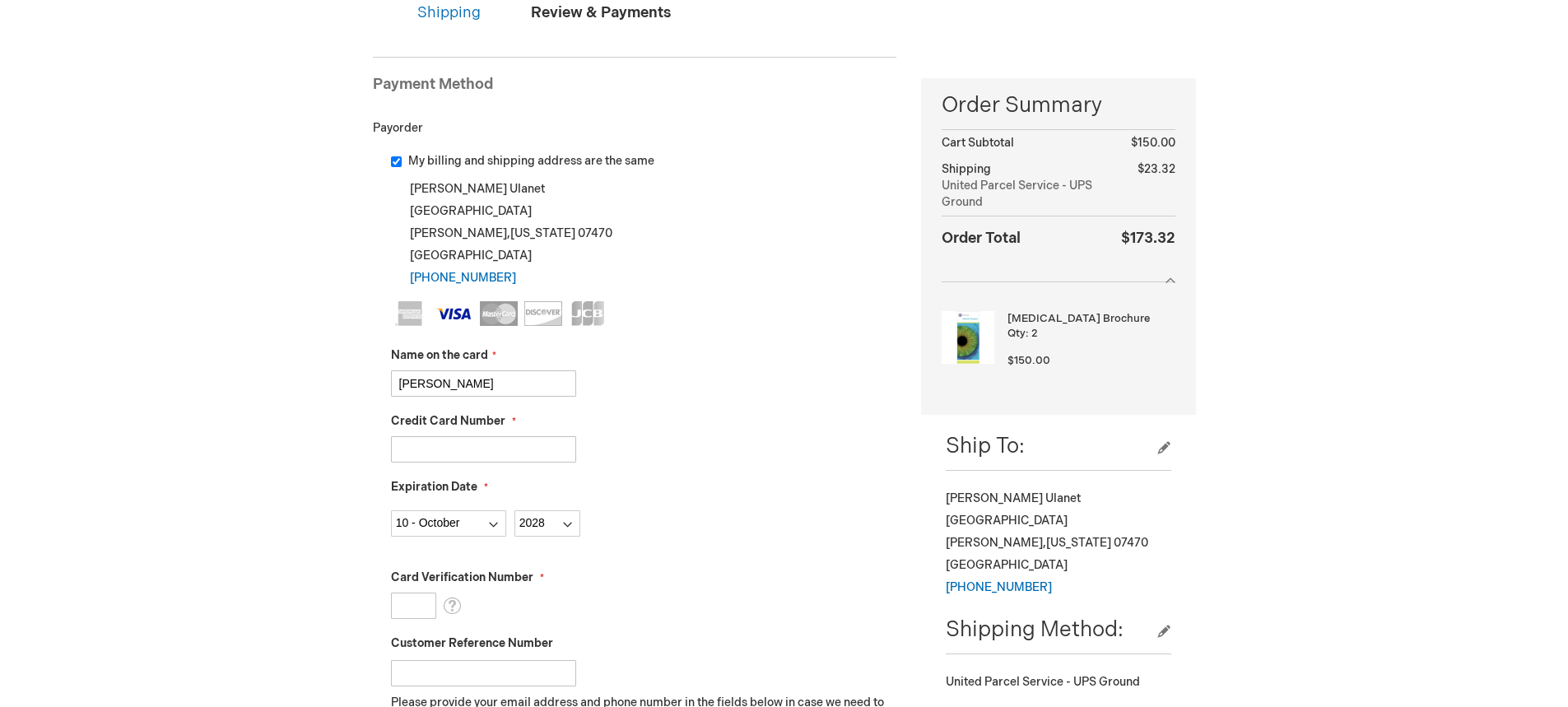
click at [408, 602] on input "Card Verification Number" at bounding box center [413, 606] width 45 height 26
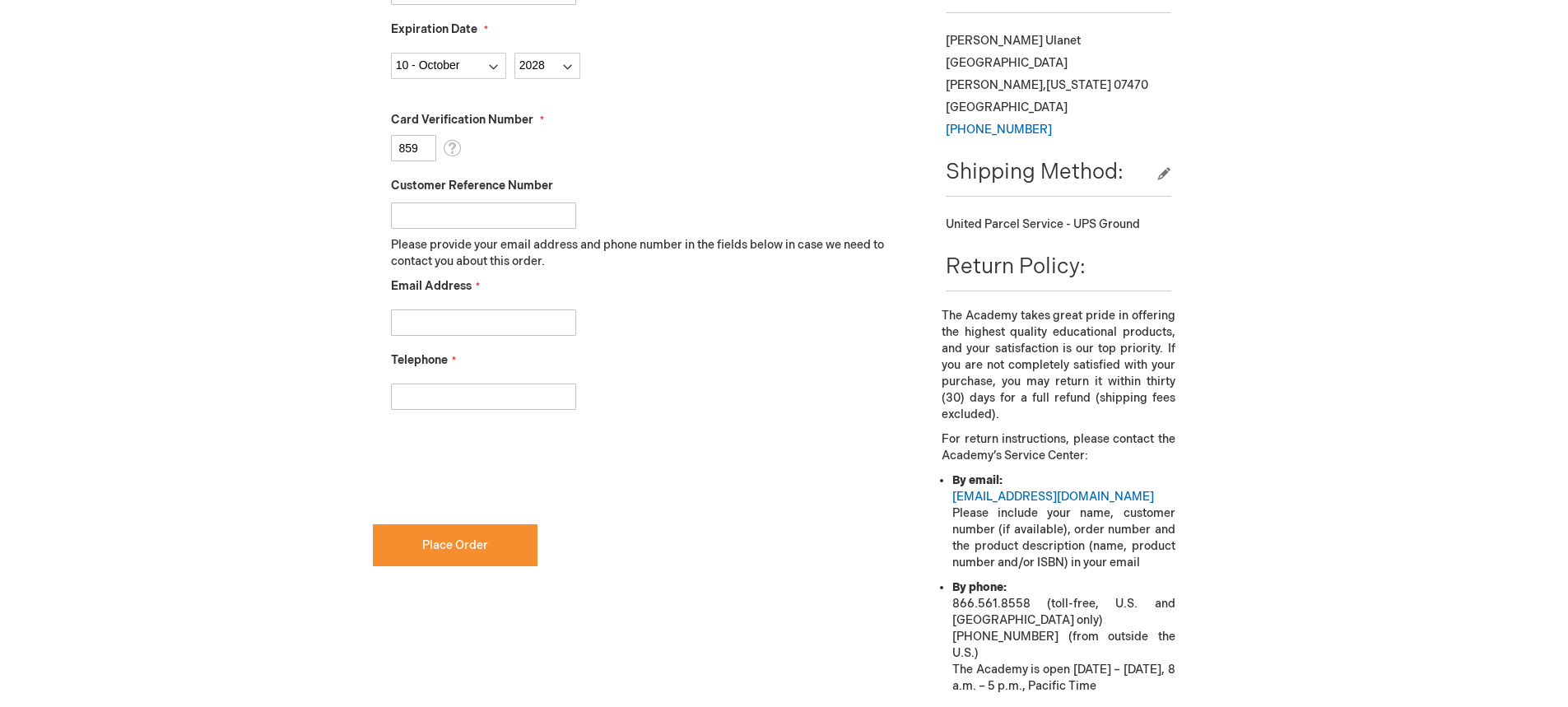
scroll to position [659, 0]
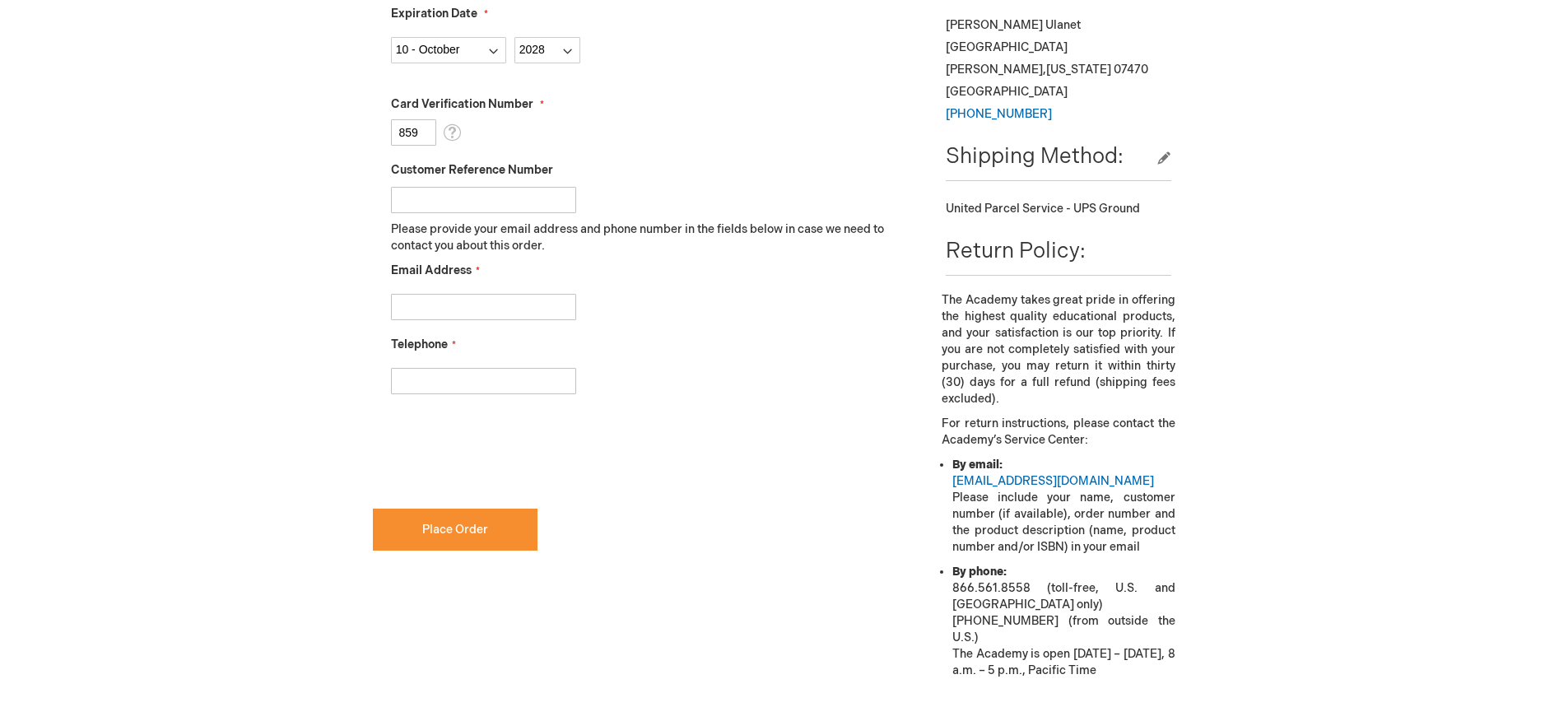
type input "859"
click at [403, 310] on input "Email Address" at bounding box center [483, 307] width 185 height 26
type input "mulanet@njeyeinstitute.com"
click at [413, 382] on input "Telephone" at bounding box center [483, 381] width 185 height 26
type input "9736960300"
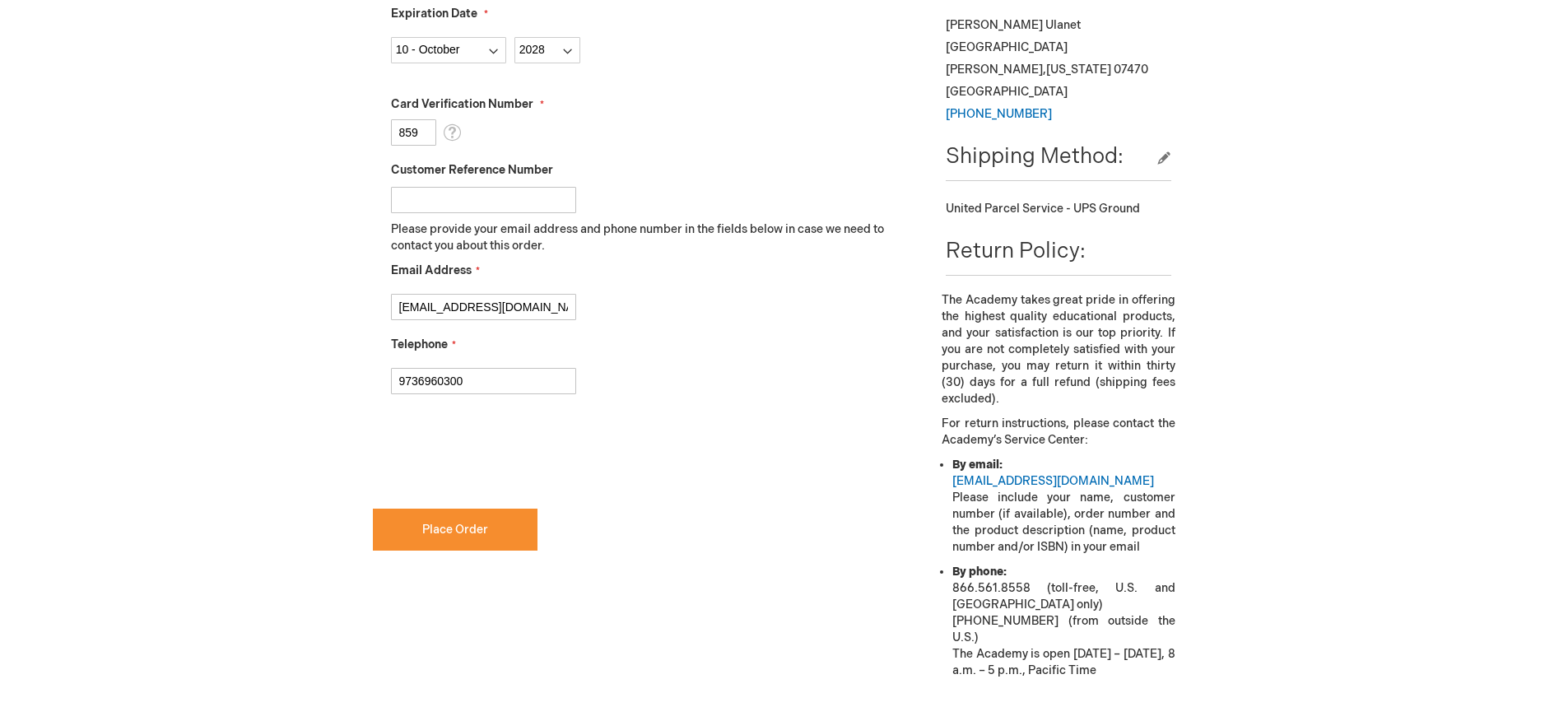
checkbox input "true"
click at [491, 531] on button "Place Order" at bounding box center [455, 530] width 164 height 42
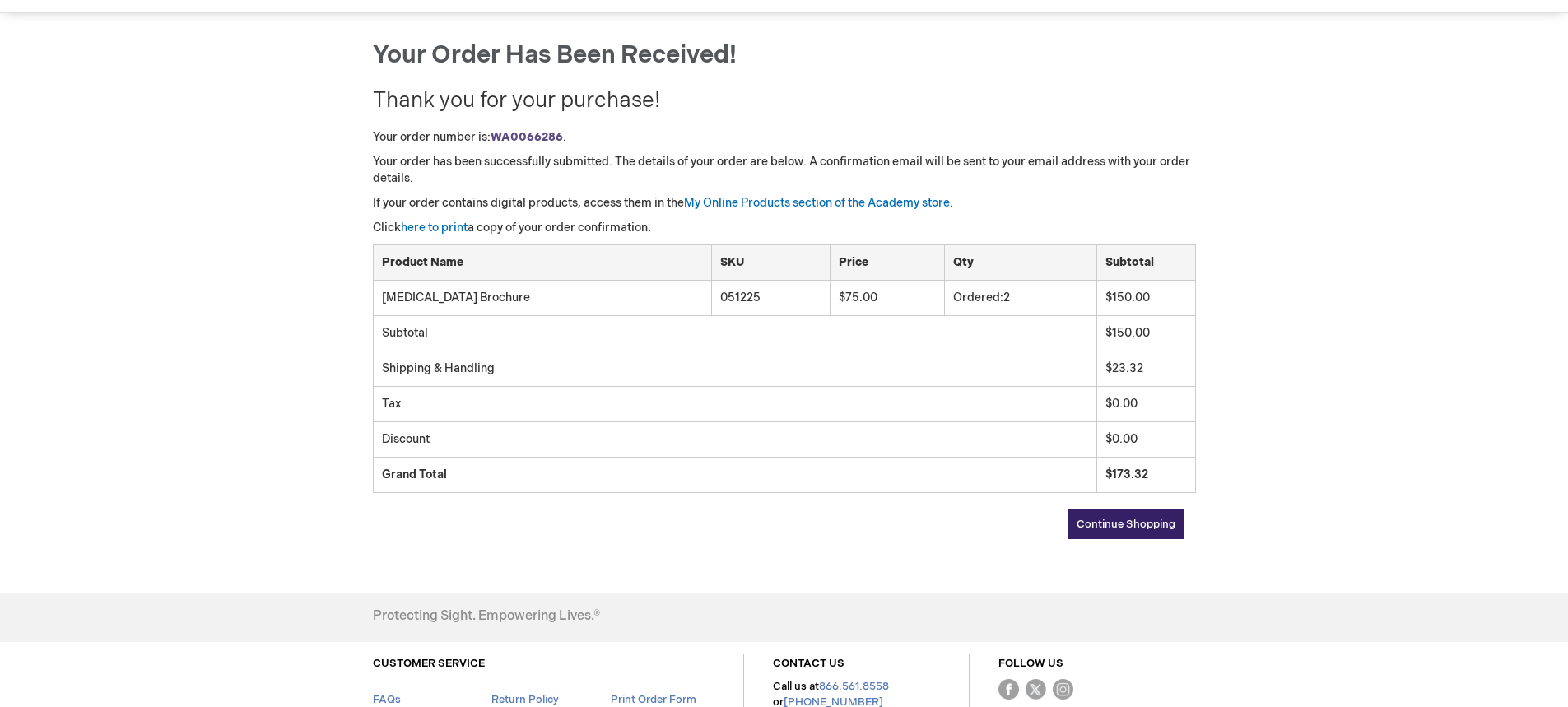
scroll to position [131, 0]
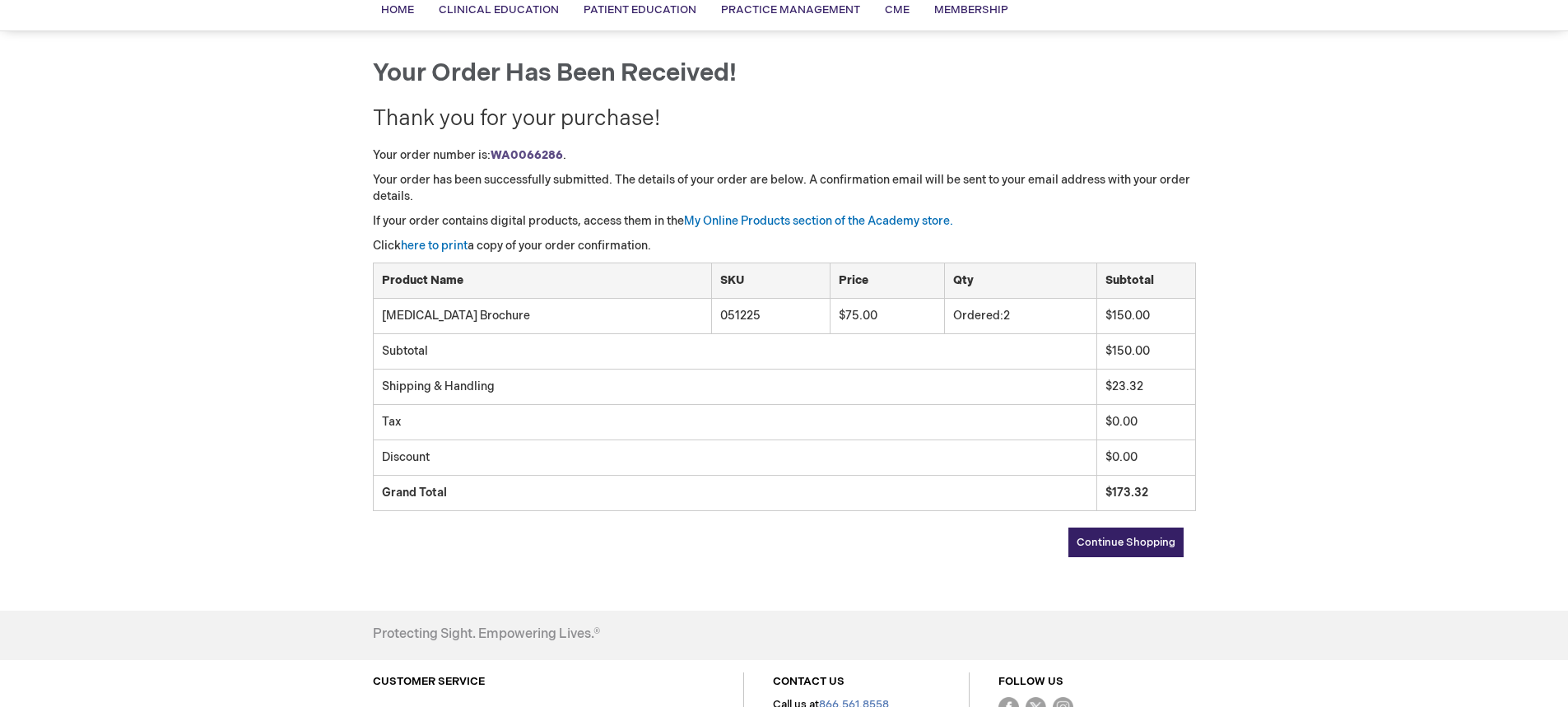
click at [1410, 494] on div "[PERSON_NAME] Log Out Search My Cart CLOSE RECENTLY ADDED ITEM(S) Close There a…" at bounding box center [784, 370] width 1568 height 1002
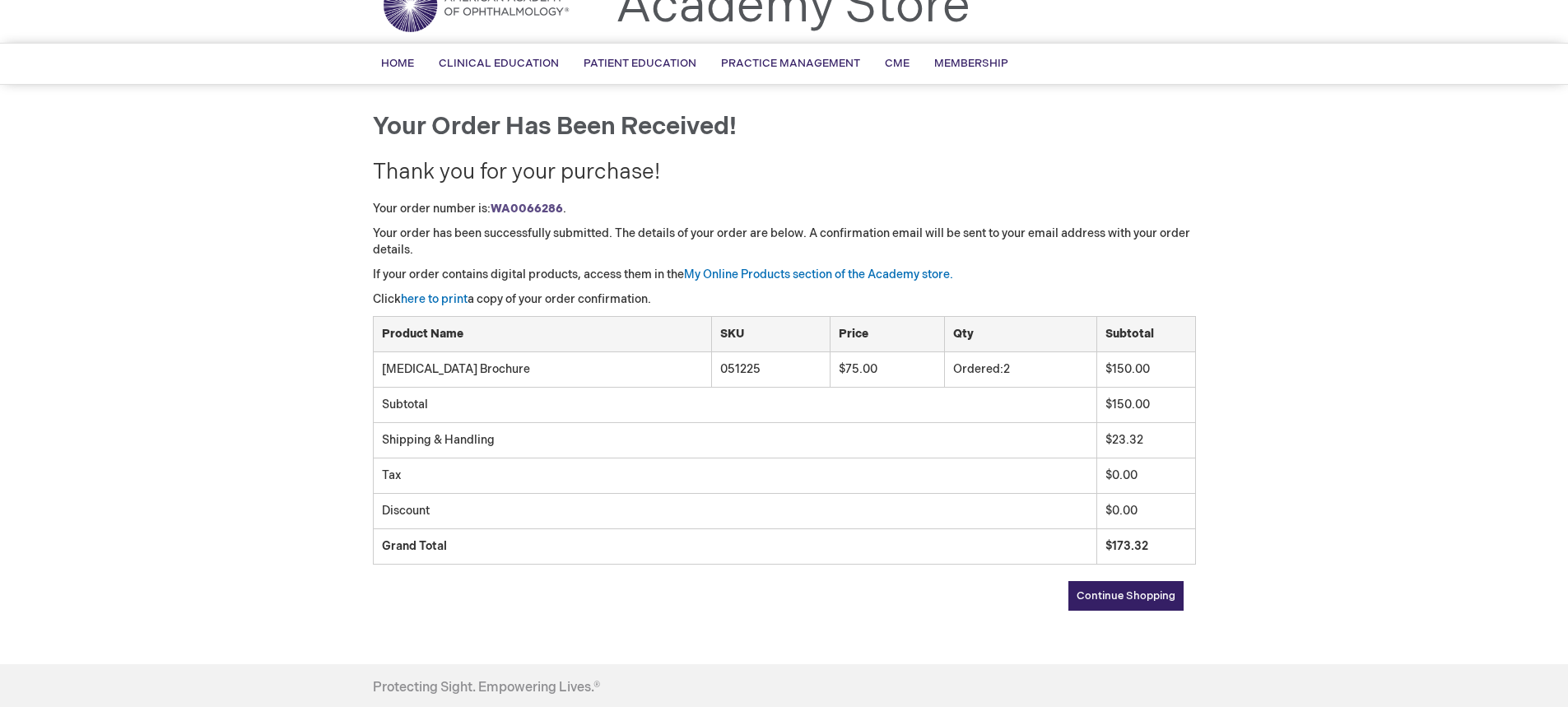
scroll to position [0, 0]
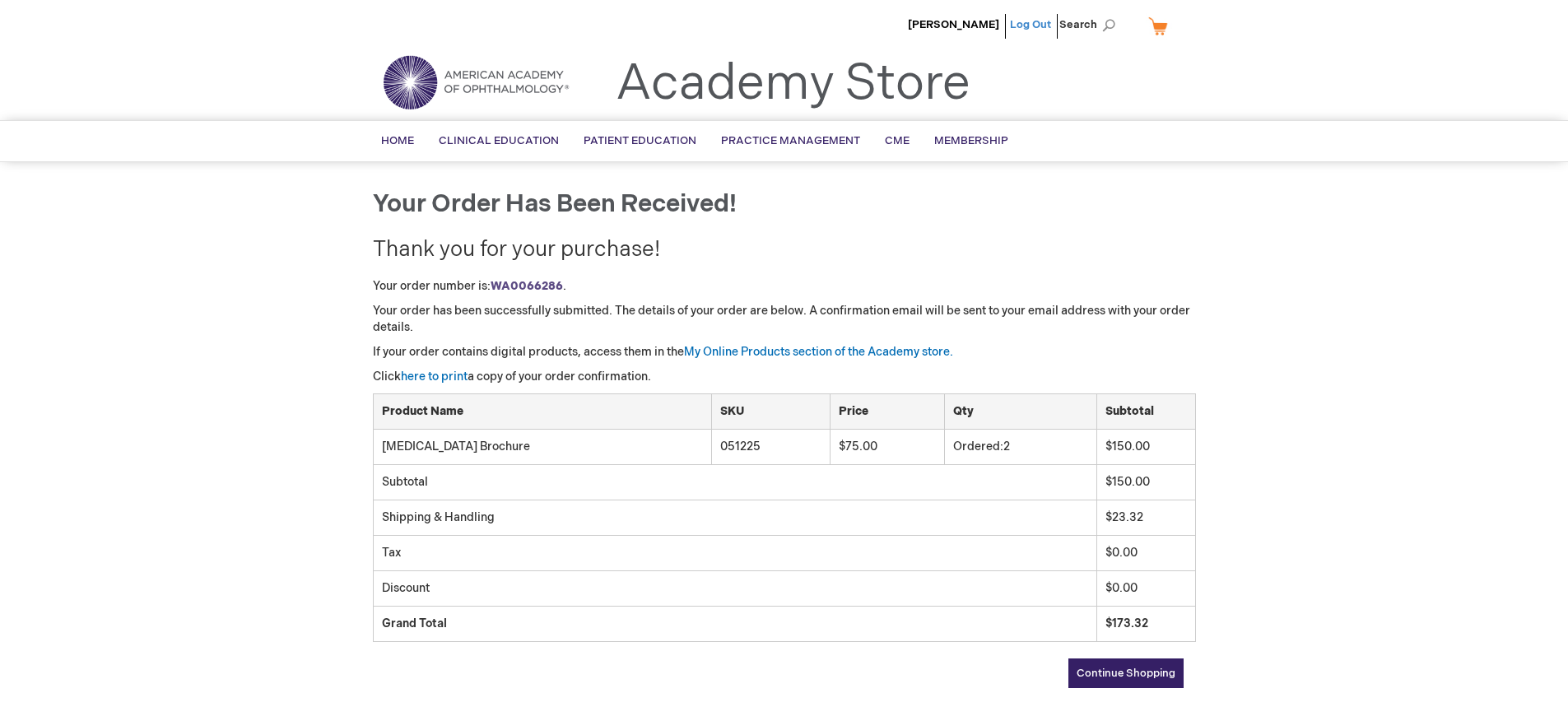
click at [1040, 25] on link "Log Out" at bounding box center [1031, 25] width 42 height 13
